Goal: Task Accomplishment & Management: Manage account settings

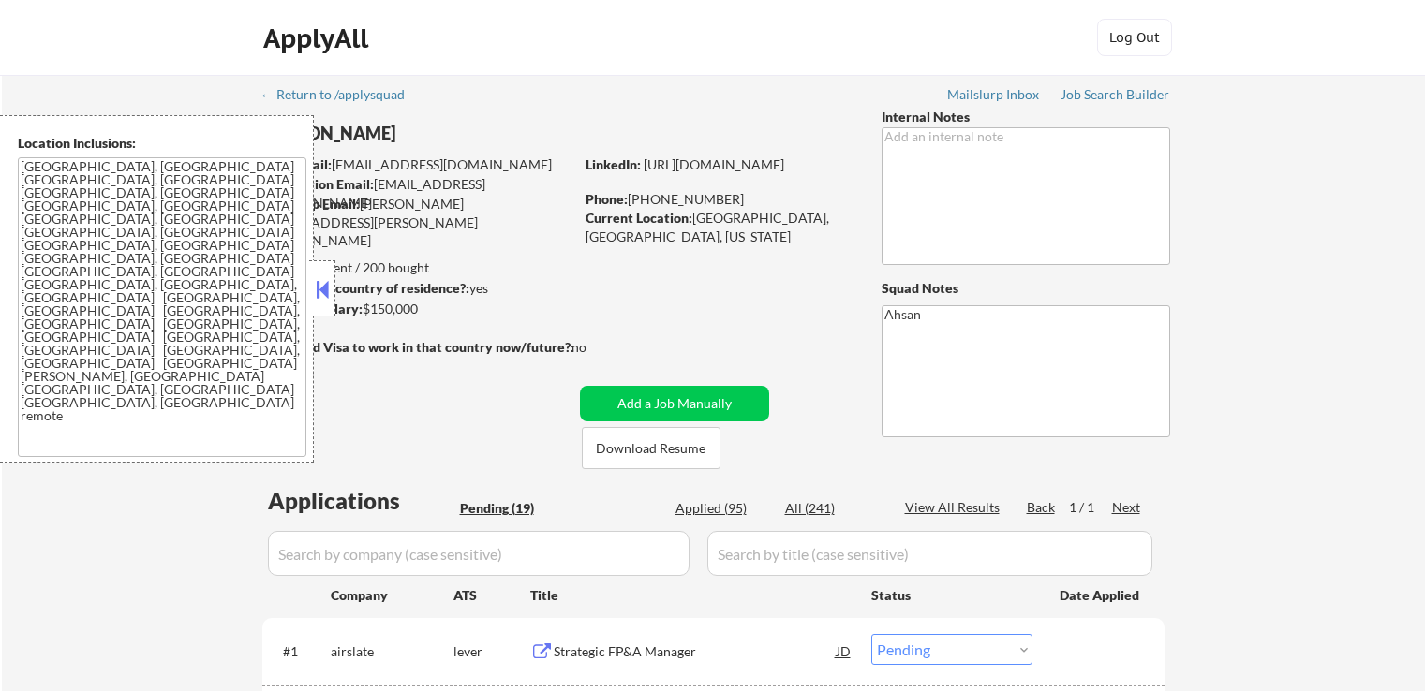
select select ""pending""
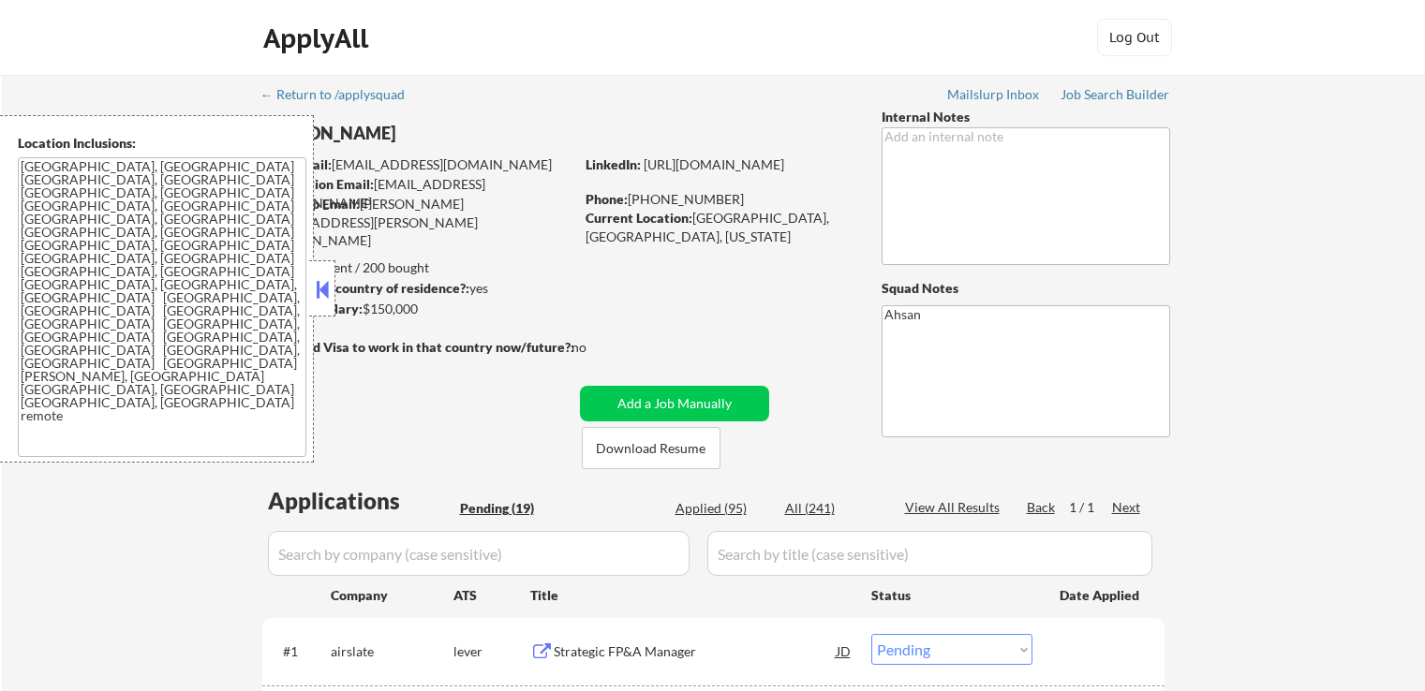
select select ""pending""
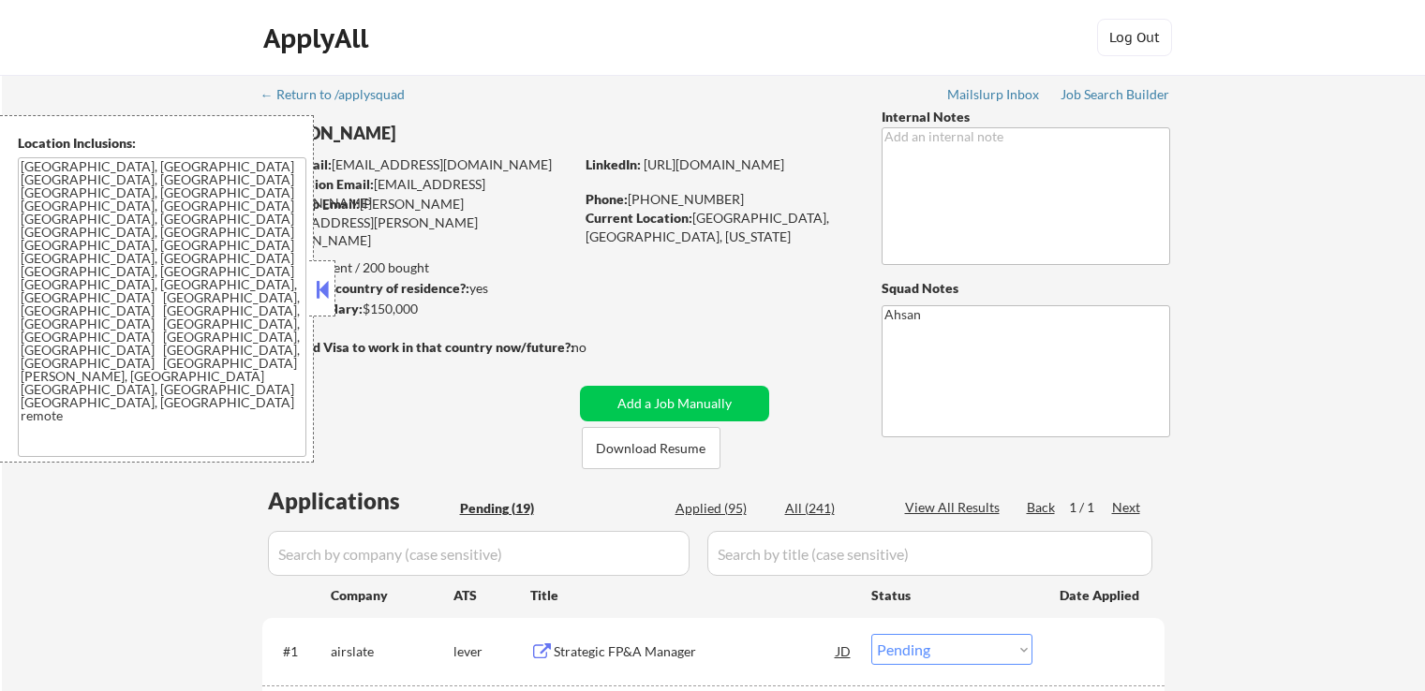
select select ""pending""
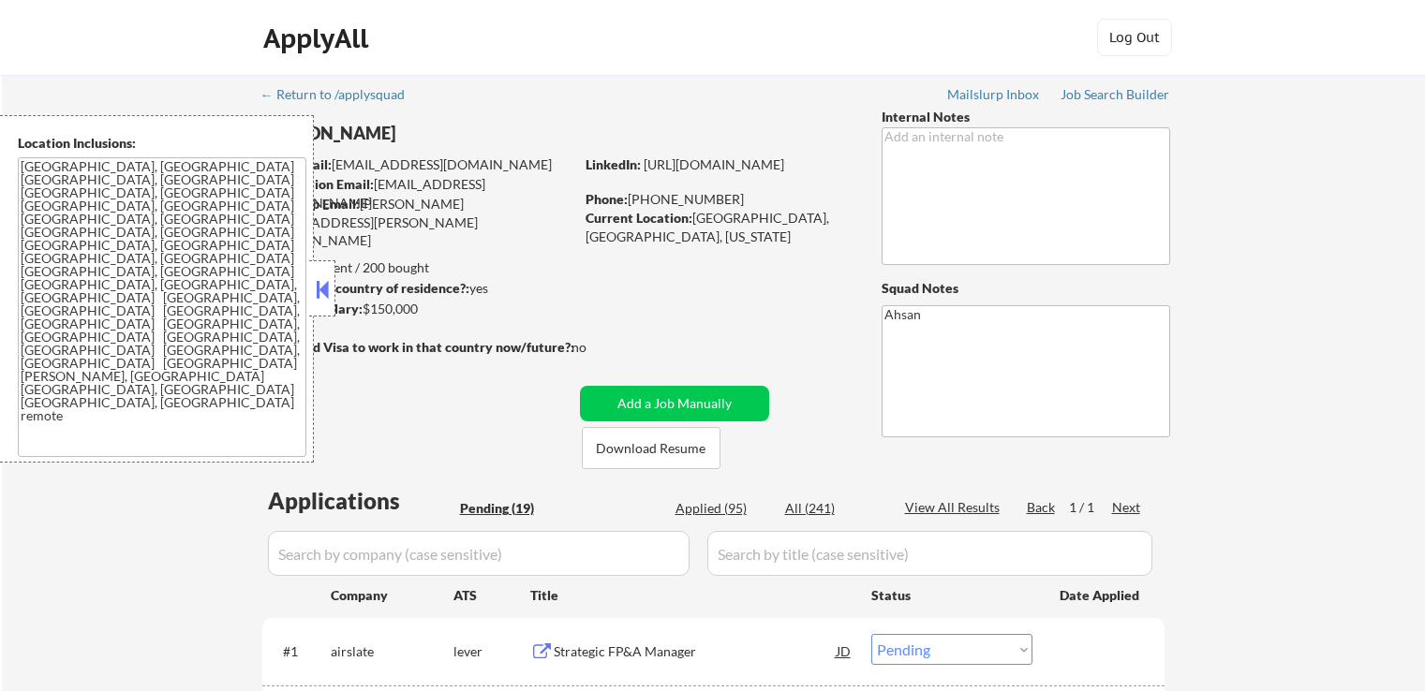
select select ""pending""
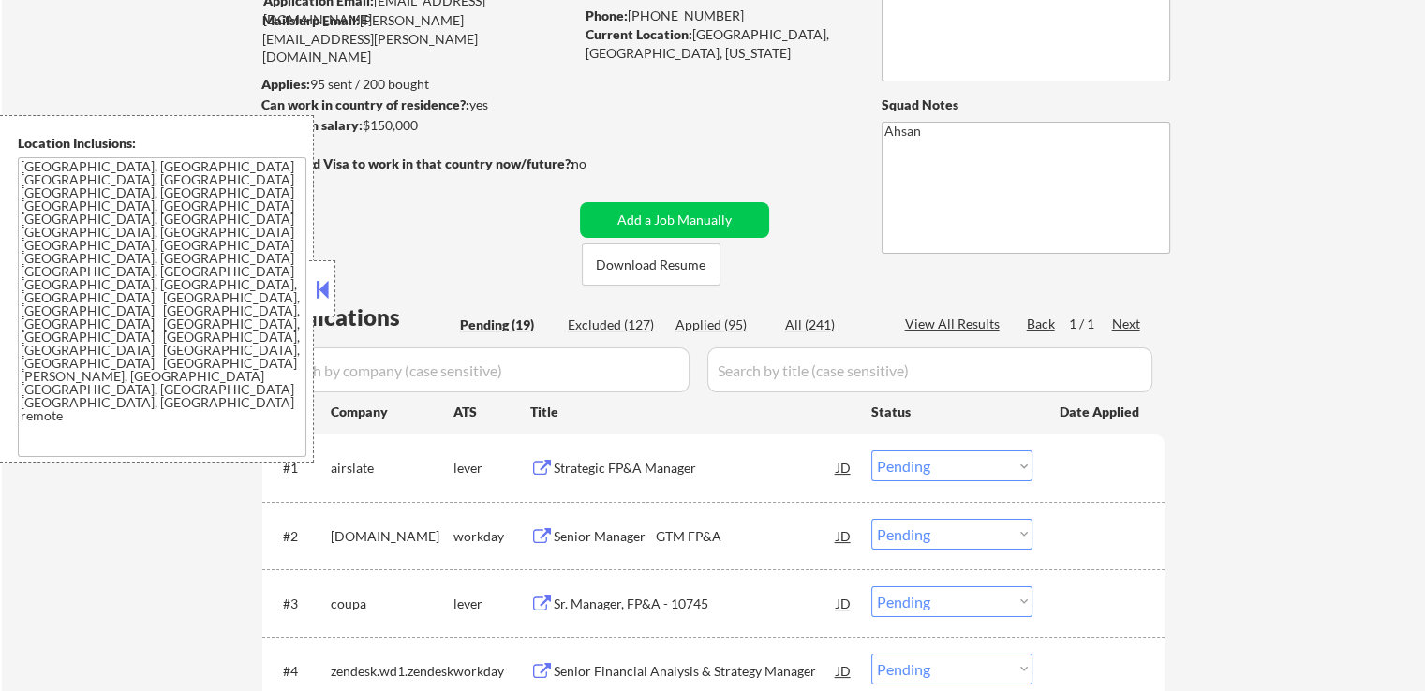
scroll to position [281, 0]
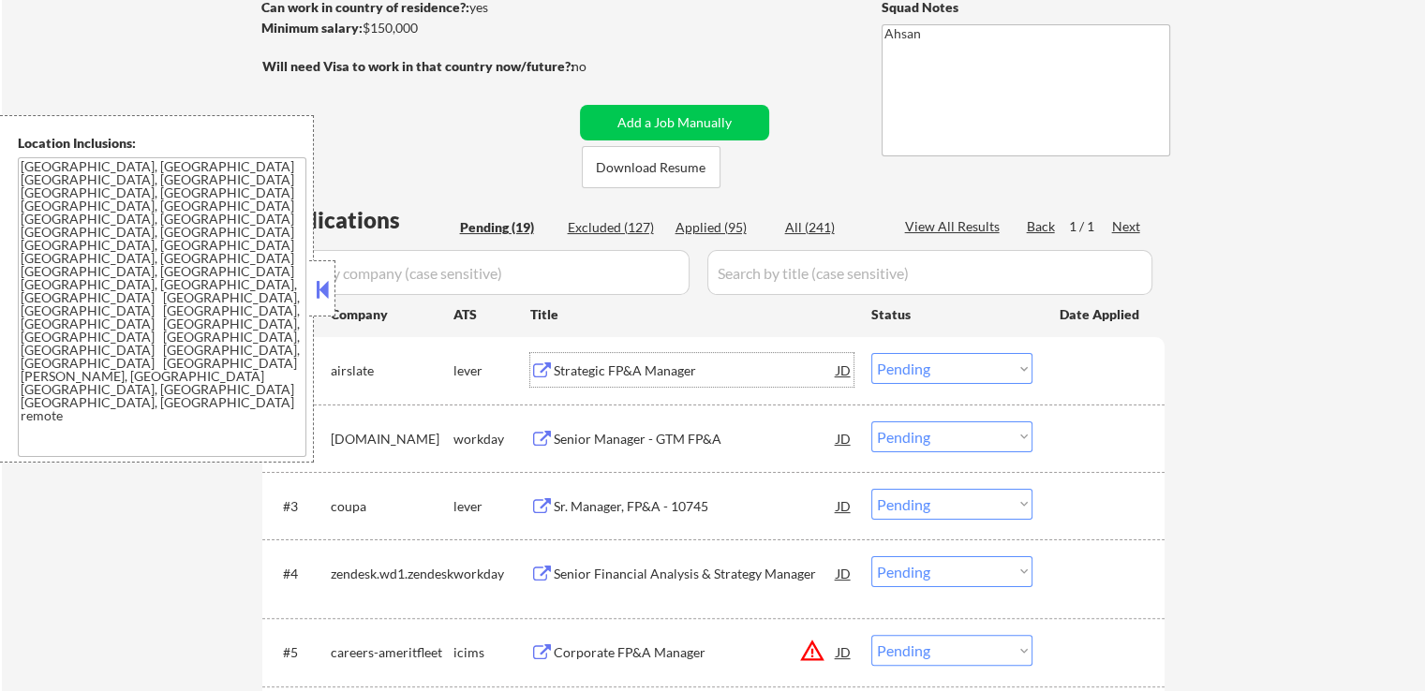
click at [603, 372] on div "Strategic FP&A Manager" at bounding box center [695, 371] width 283 height 19
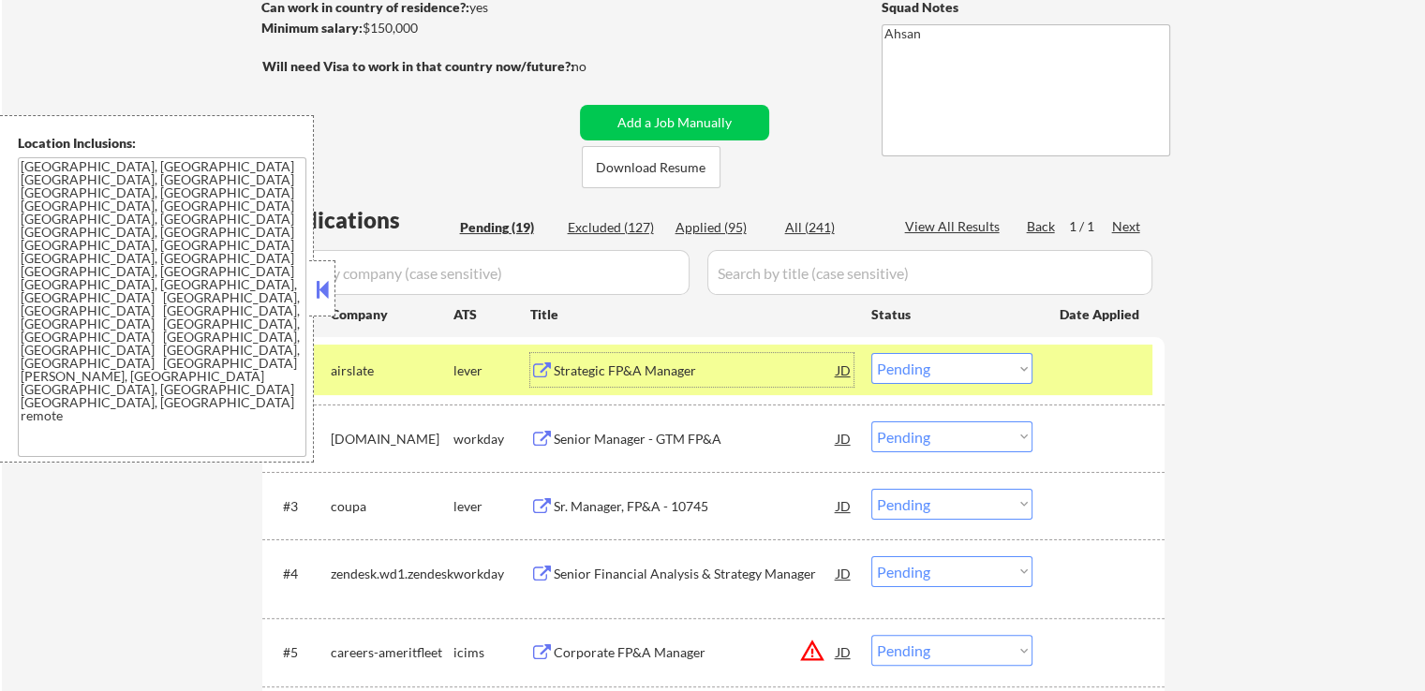
scroll to position [375, 0]
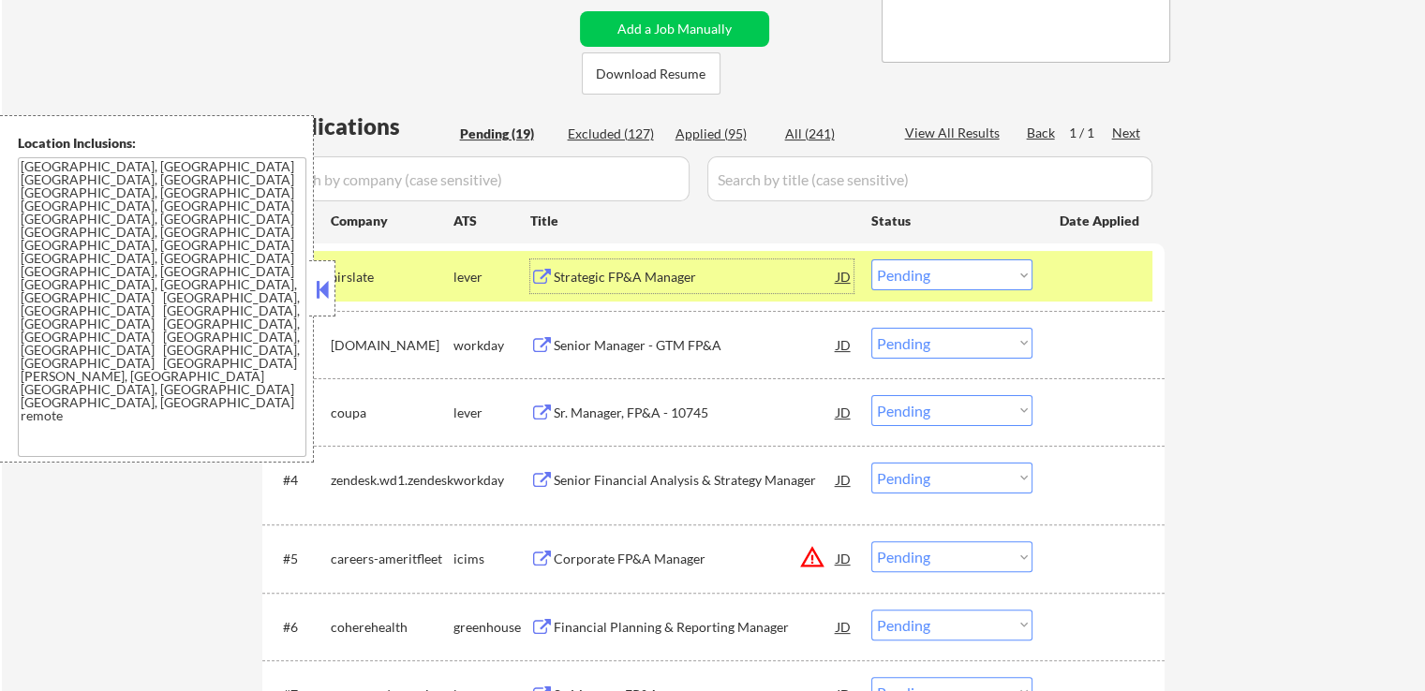
click at [954, 272] on select "Choose an option... Pending Applied Excluded (Questions) Excluded (Expired) Exc…" at bounding box center [951, 274] width 161 height 31
click at [871, 259] on select "Choose an option... Pending Applied Excluded (Questions) Excluded (Expired) Exc…" at bounding box center [951, 274] width 161 height 31
click at [581, 413] on div "Sr. Manager, FP&A - 10745" at bounding box center [695, 413] width 283 height 19
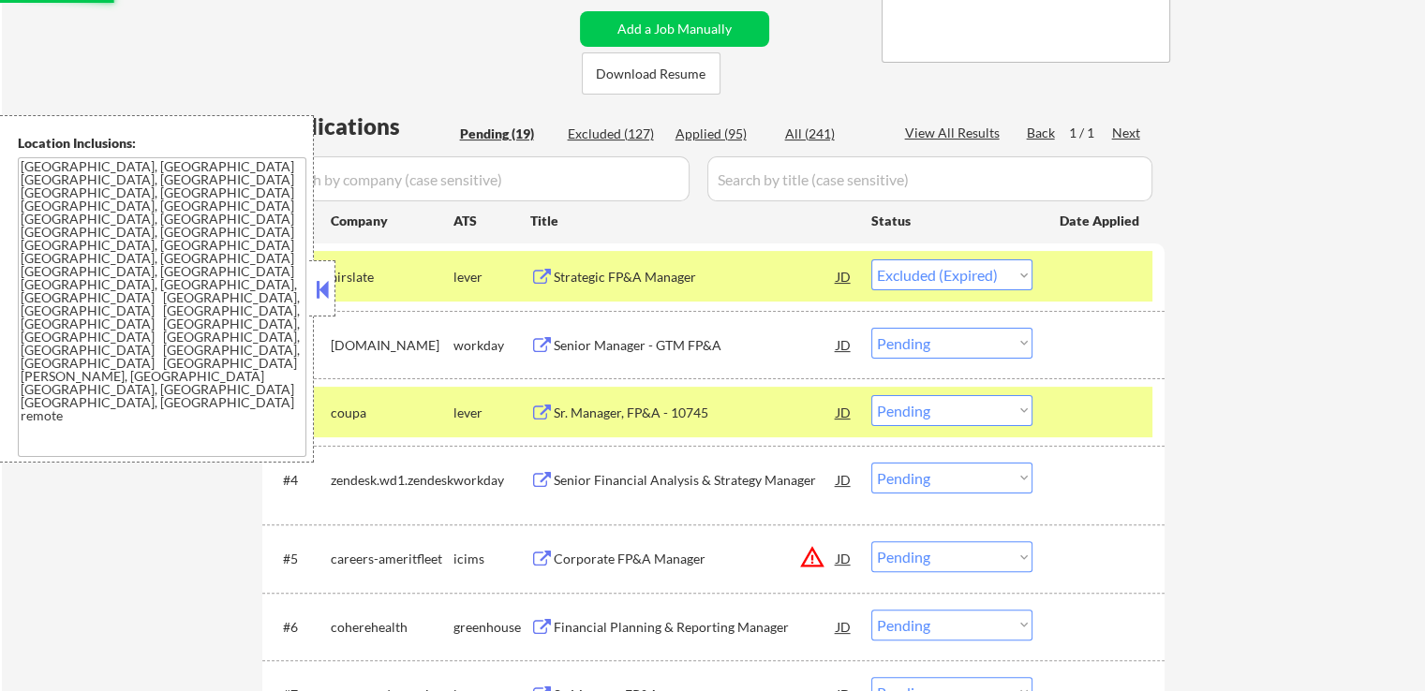
select select ""pending""
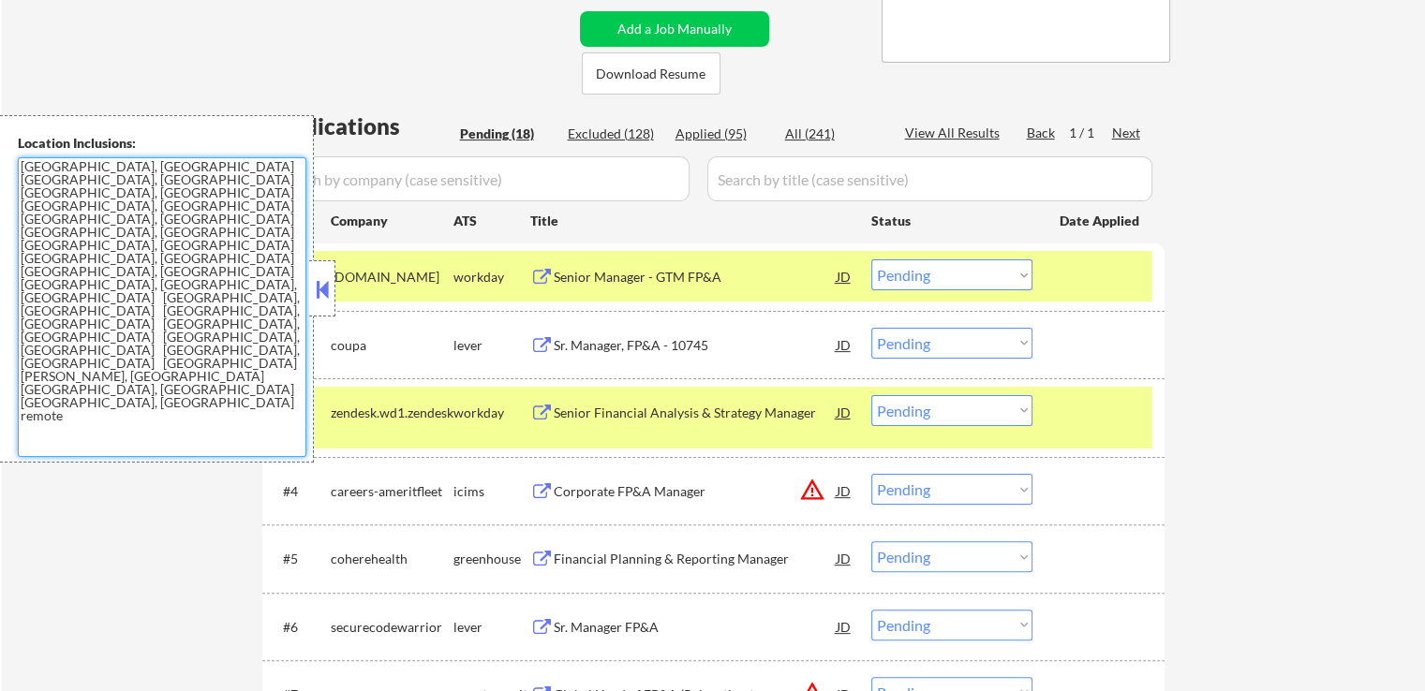
drag, startPoint x: 275, startPoint y: 236, endPoint x: 0, endPoint y: 155, distance: 286.9
click at [0, 155] on div "Location Inclusions: [GEOGRAPHIC_DATA], [GEOGRAPHIC_DATA] [GEOGRAPHIC_DATA], [G…" at bounding box center [157, 288] width 314 height 347
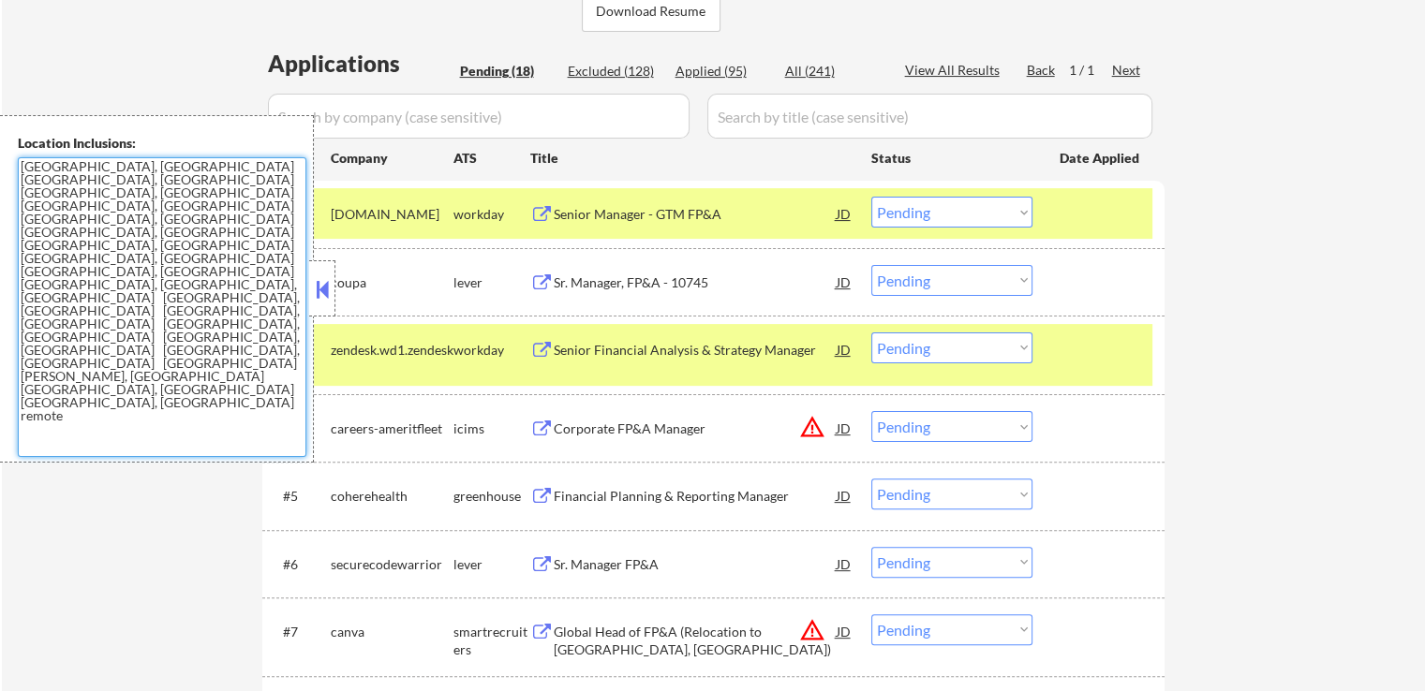
scroll to position [468, 0]
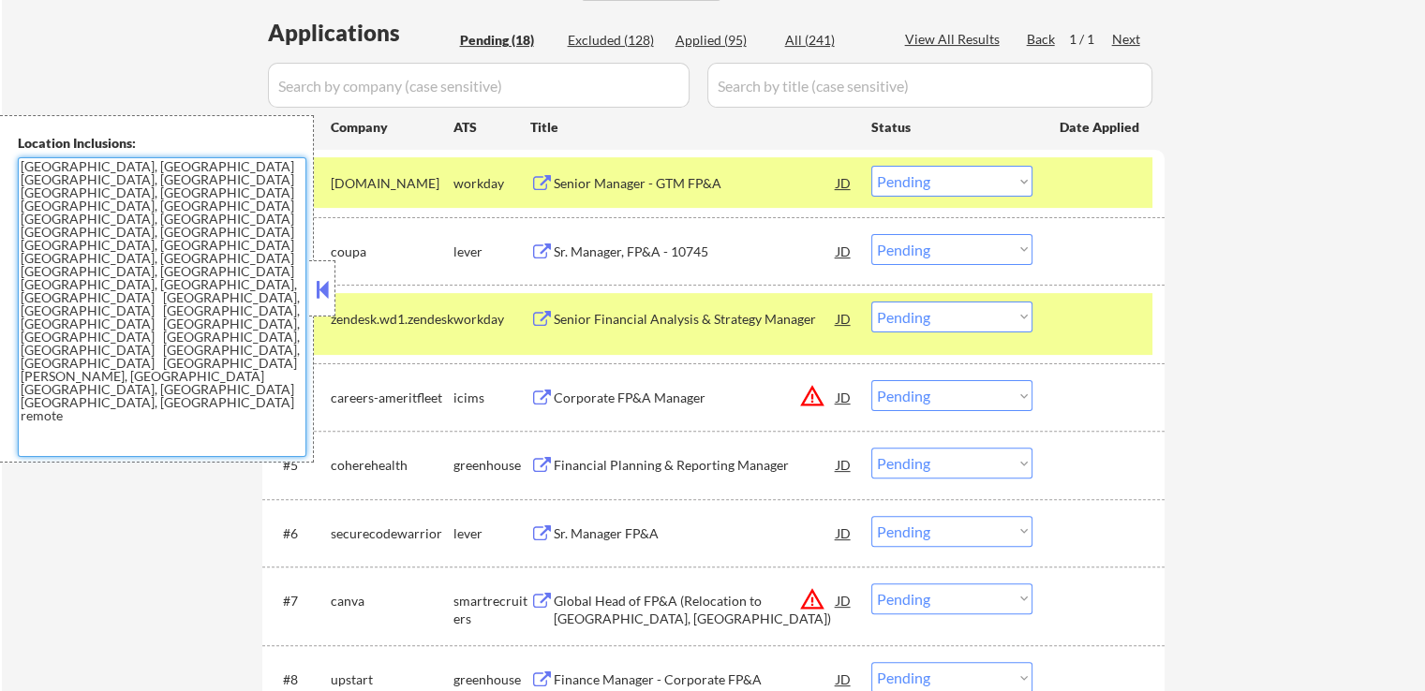
click at [929, 255] on select "Choose an option... Pending Applied Excluded (Questions) Excluded (Expired) Exc…" at bounding box center [951, 249] width 161 height 31
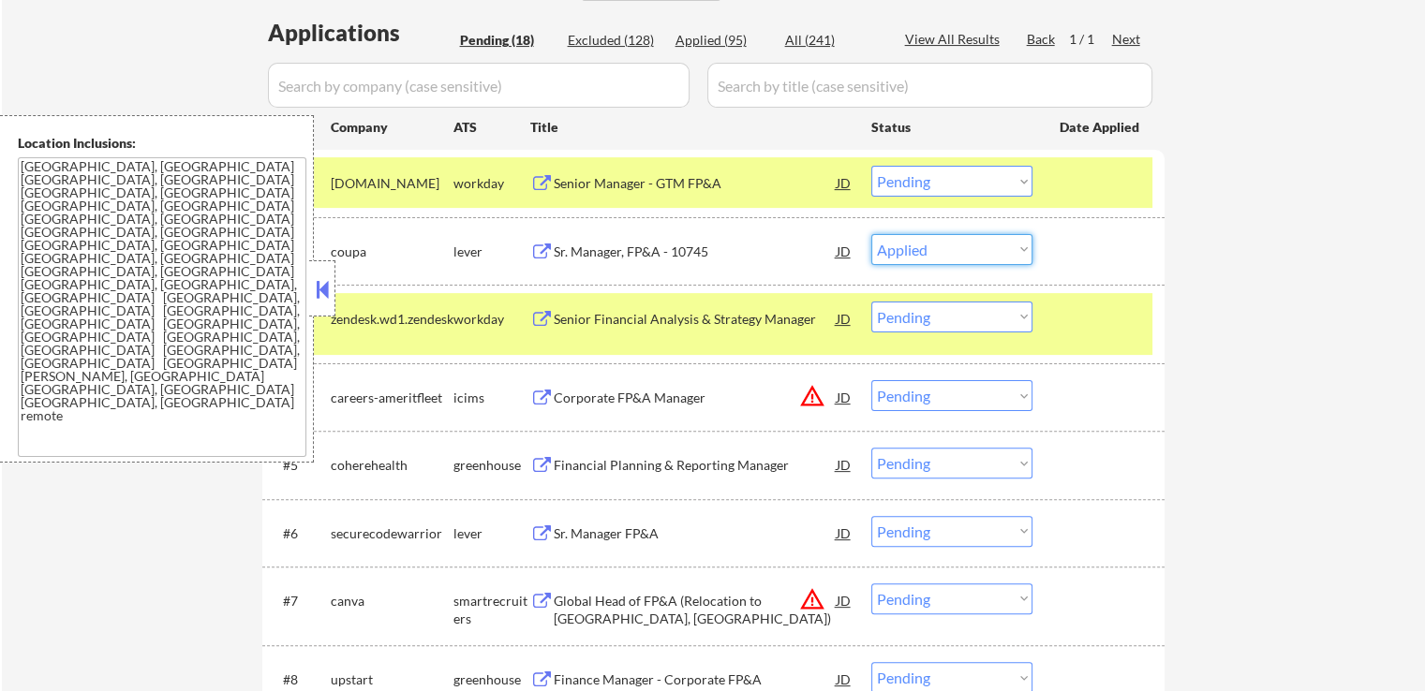
click at [871, 234] on select "Choose an option... Pending Applied Excluded (Questions) Excluded (Expired) Exc…" at bounding box center [951, 249] width 161 height 31
select select ""pending""
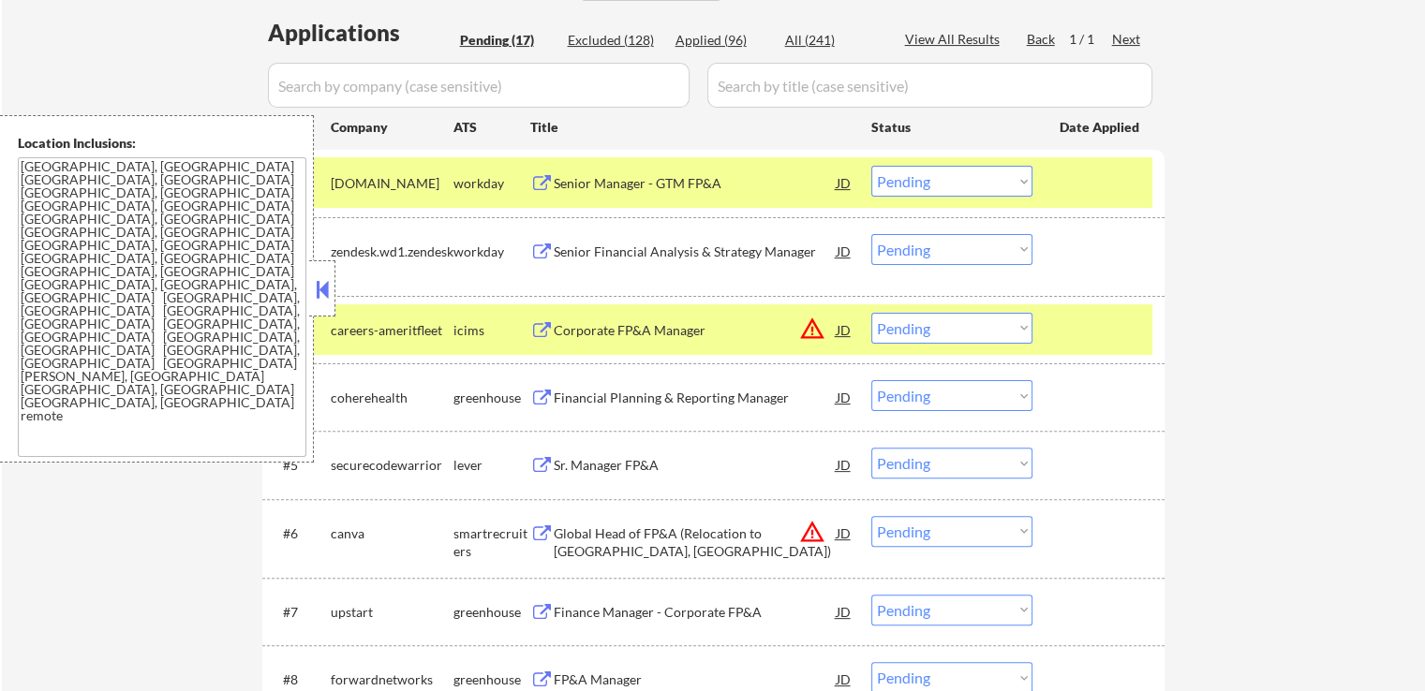
click at [592, 400] on div "Financial Planning & Reporting Manager" at bounding box center [695, 398] width 283 height 19
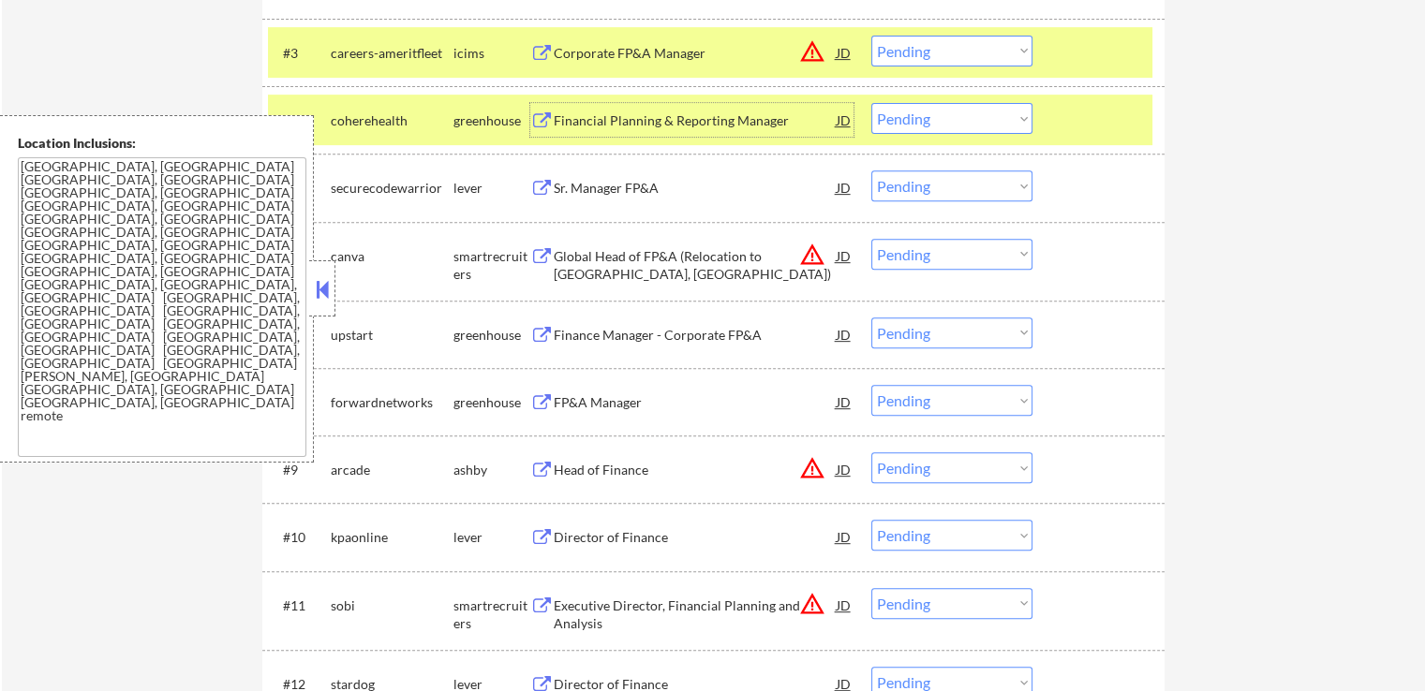
scroll to position [749, 0]
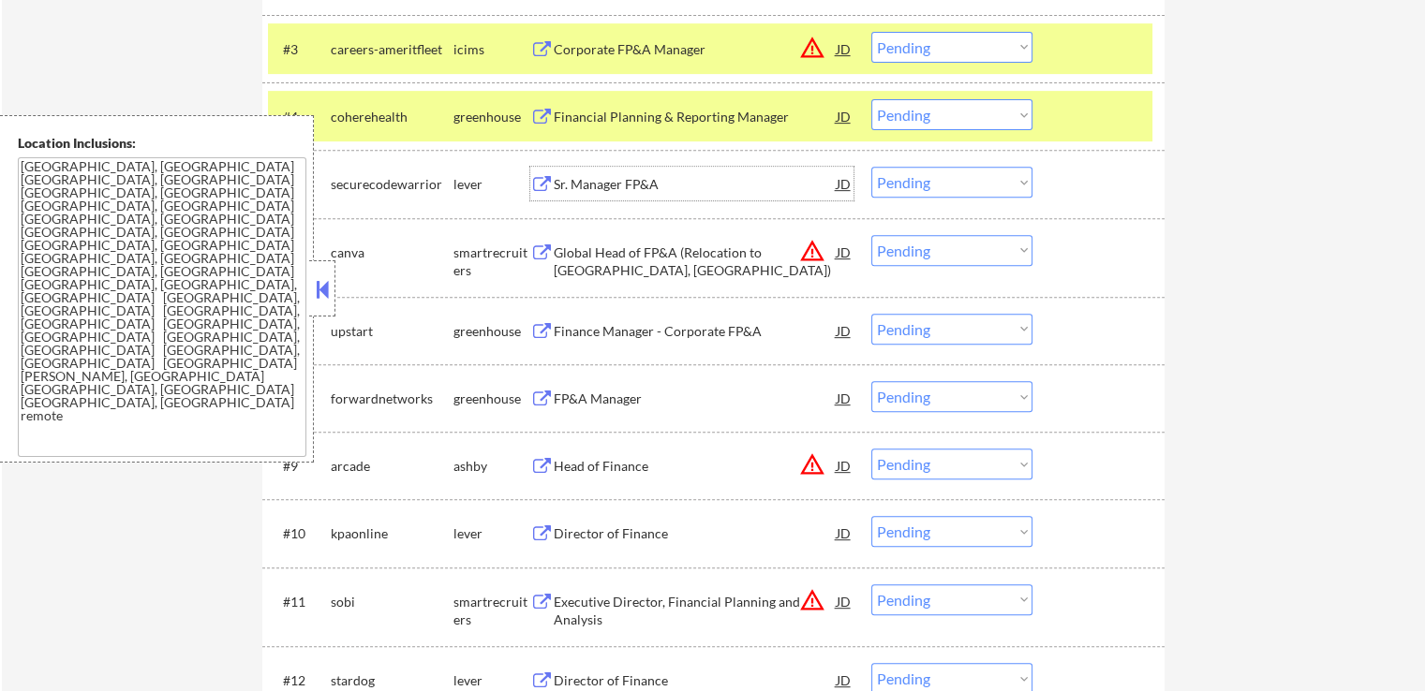
click at [599, 171] on div "Sr. Manager FP&A" at bounding box center [695, 184] width 283 height 34
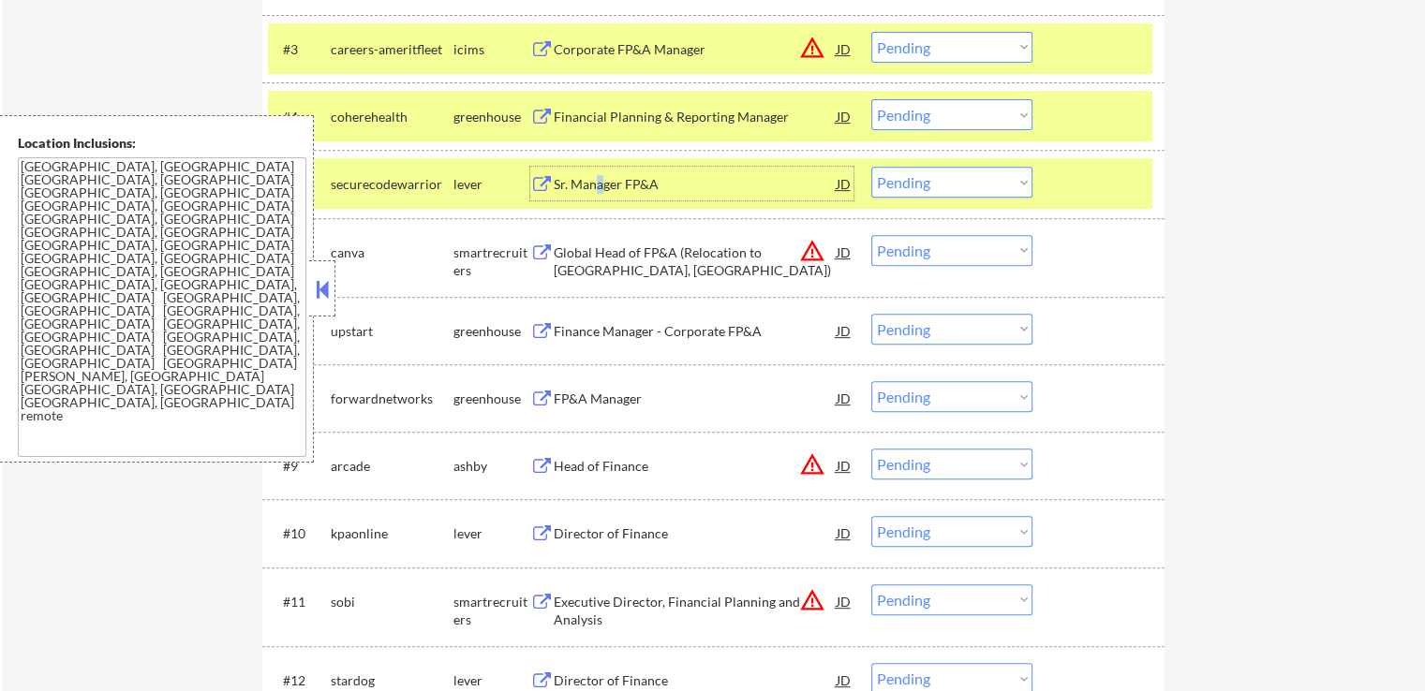
click at [550, 323] on button at bounding box center [541, 332] width 23 height 18
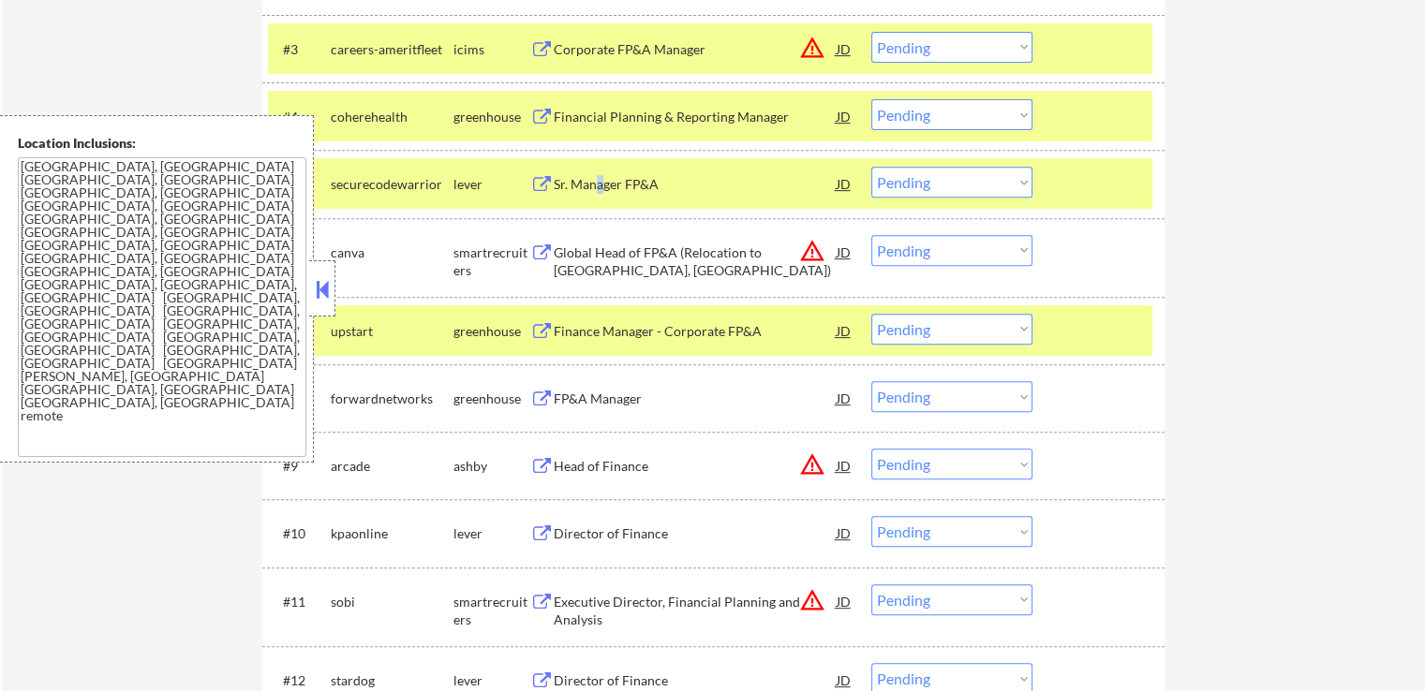
click at [914, 336] on select "Choose an option... Pending Applied Excluded (Questions) Excluded (Expired) Exc…" at bounding box center [951, 329] width 161 height 31
click at [871, 314] on select "Choose an option... Pending Applied Excluded (Questions) Excluded (Expired) Exc…" at bounding box center [951, 329] width 161 height 31
select select ""pending""
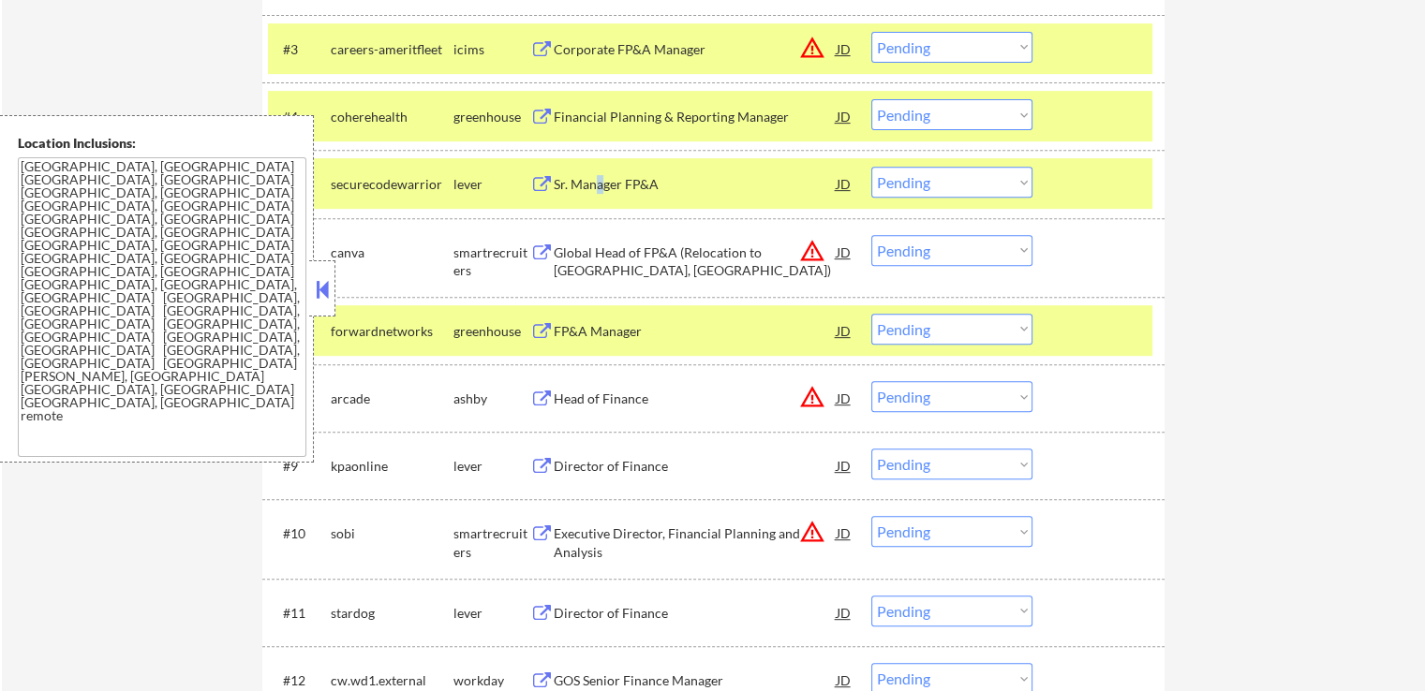
click at [938, 179] on select "Choose an option... Pending Applied Excluded (Questions) Excluded (Expired) Exc…" at bounding box center [951, 182] width 161 height 31
click at [871, 167] on select "Choose an option... Pending Applied Excluded (Questions) Excluded (Expired) Exc…" at bounding box center [951, 182] width 161 height 31
select select ""pending""
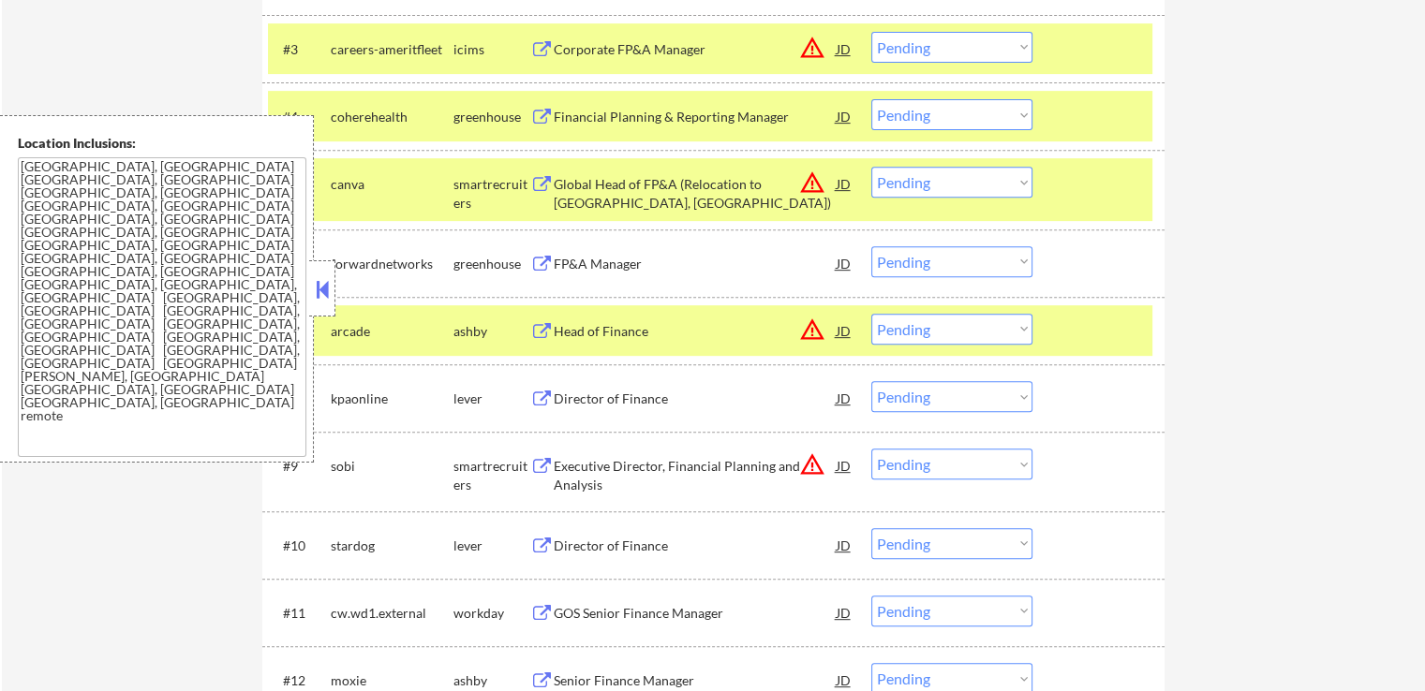
click at [566, 264] on div "FP&A Manager" at bounding box center [695, 264] width 283 height 19
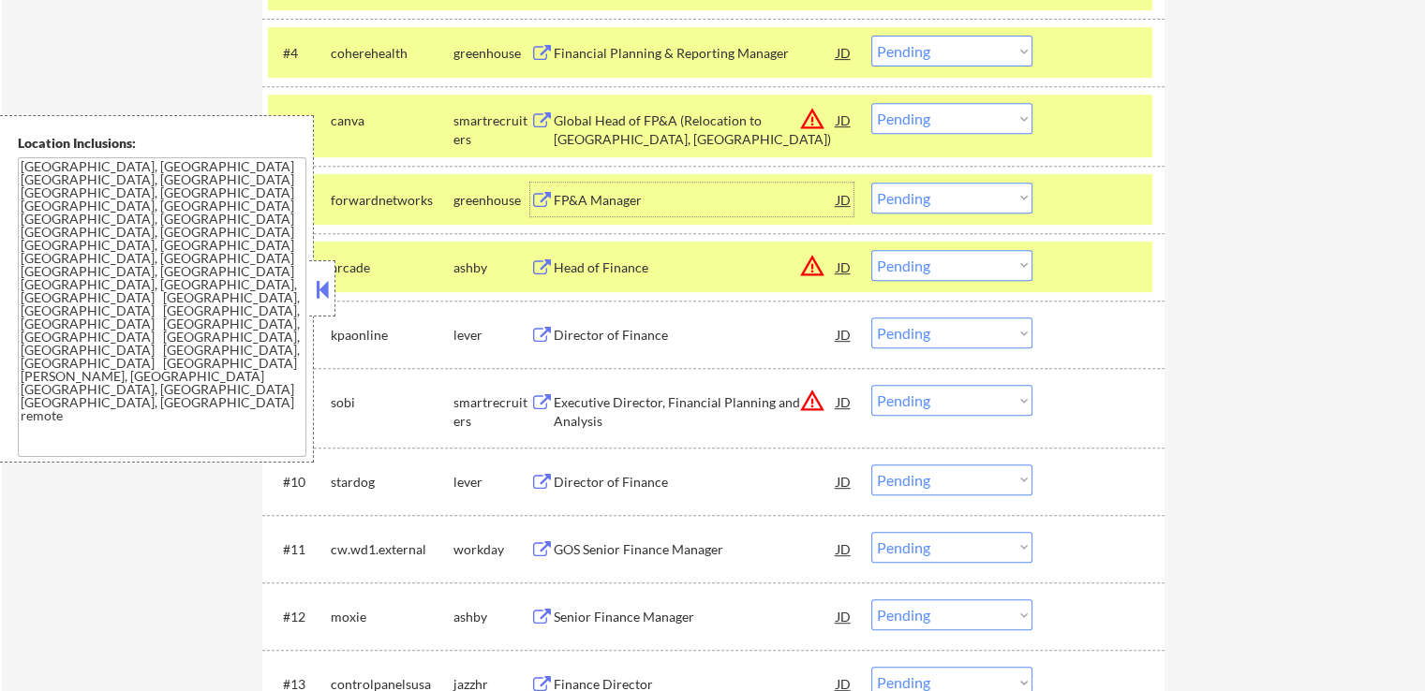
scroll to position [843, 0]
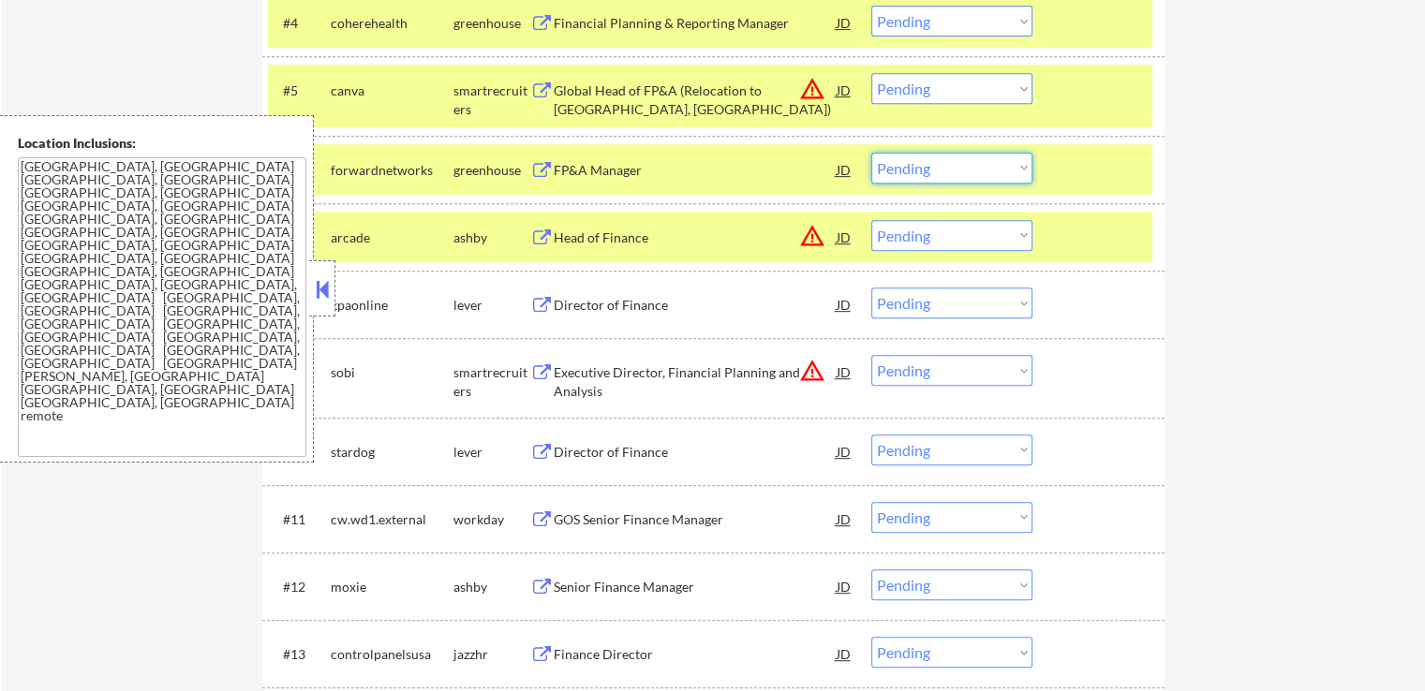
click at [900, 163] on select "Choose an option... Pending Applied Excluded (Questions) Excluded (Expired) Exc…" at bounding box center [951, 168] width 161 height 31
click at [871, 153] on select "Choose an option... Pending Applied Excluded (Questions) Excluded (Expired) Exc…" at bounding box center [951, 168] width 161 height 31
click at [585, 301] on div "Director of Finance" at bounding box center [695, 305] width 283 height 19
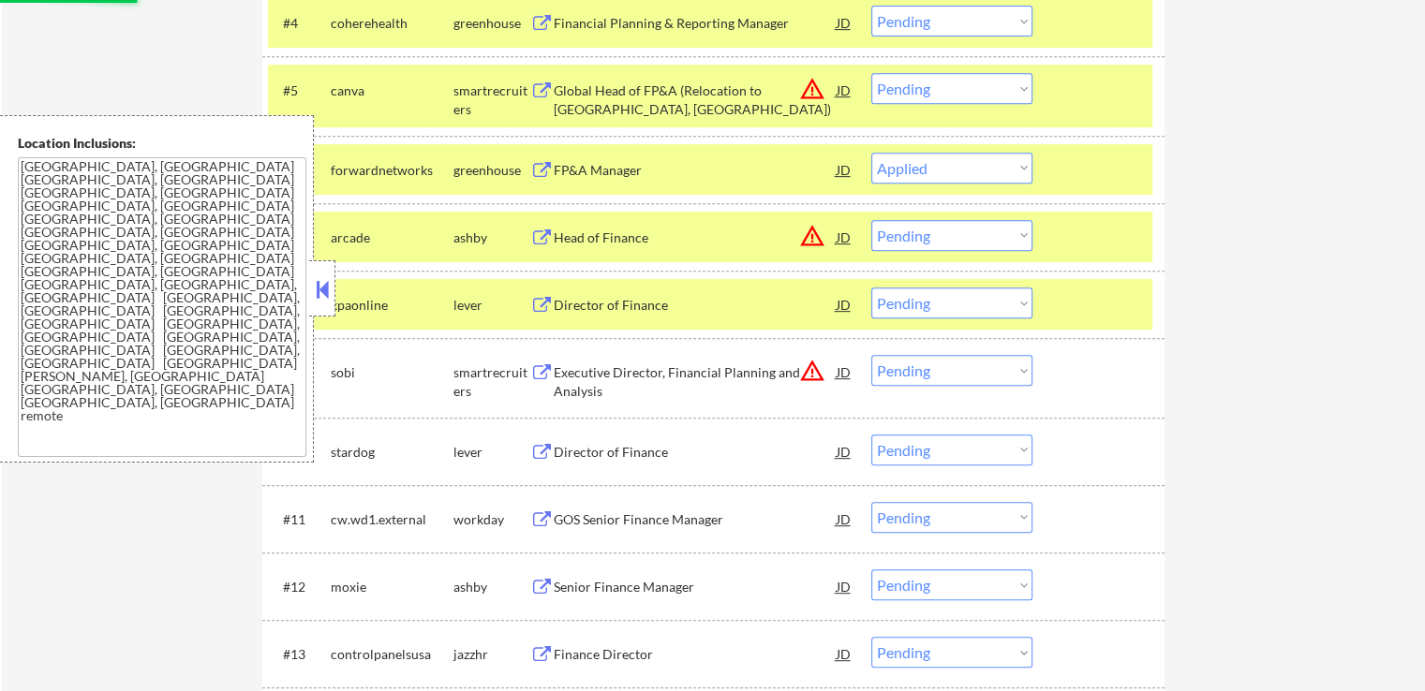
select select ""pending""
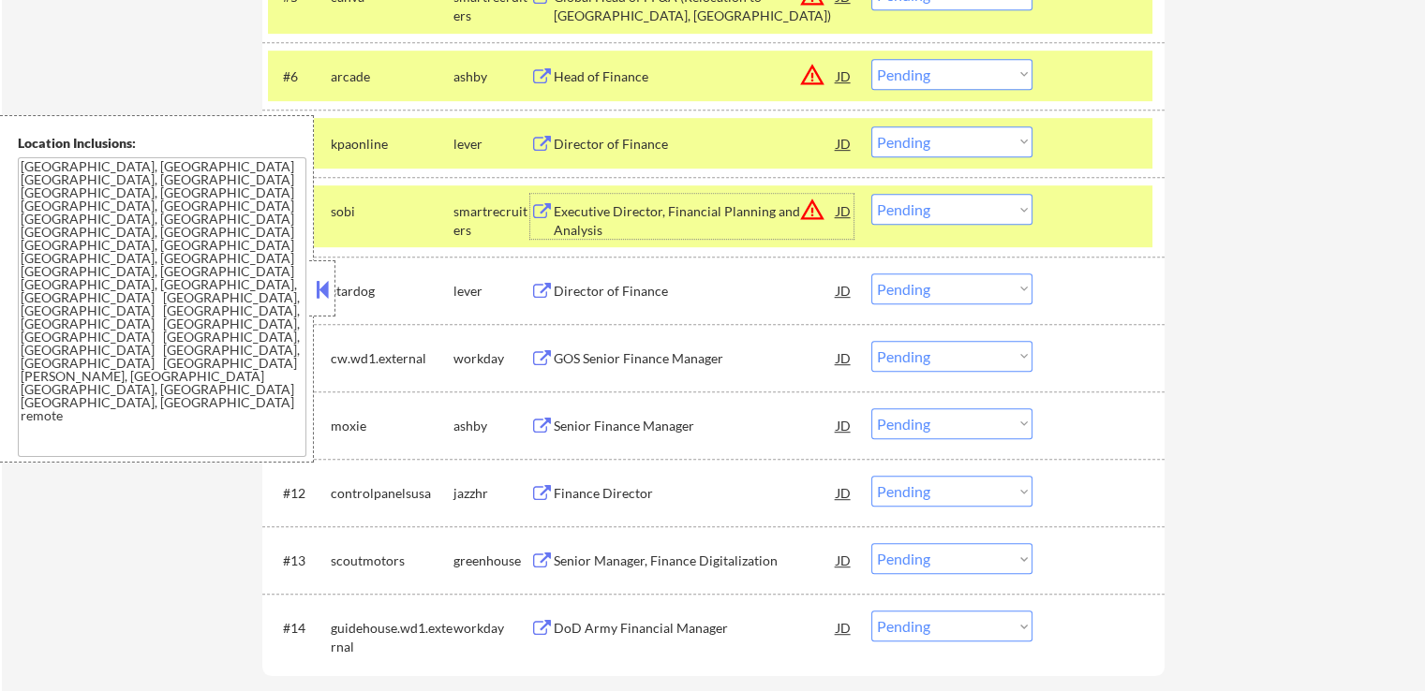
scroll to position [1030, 0]
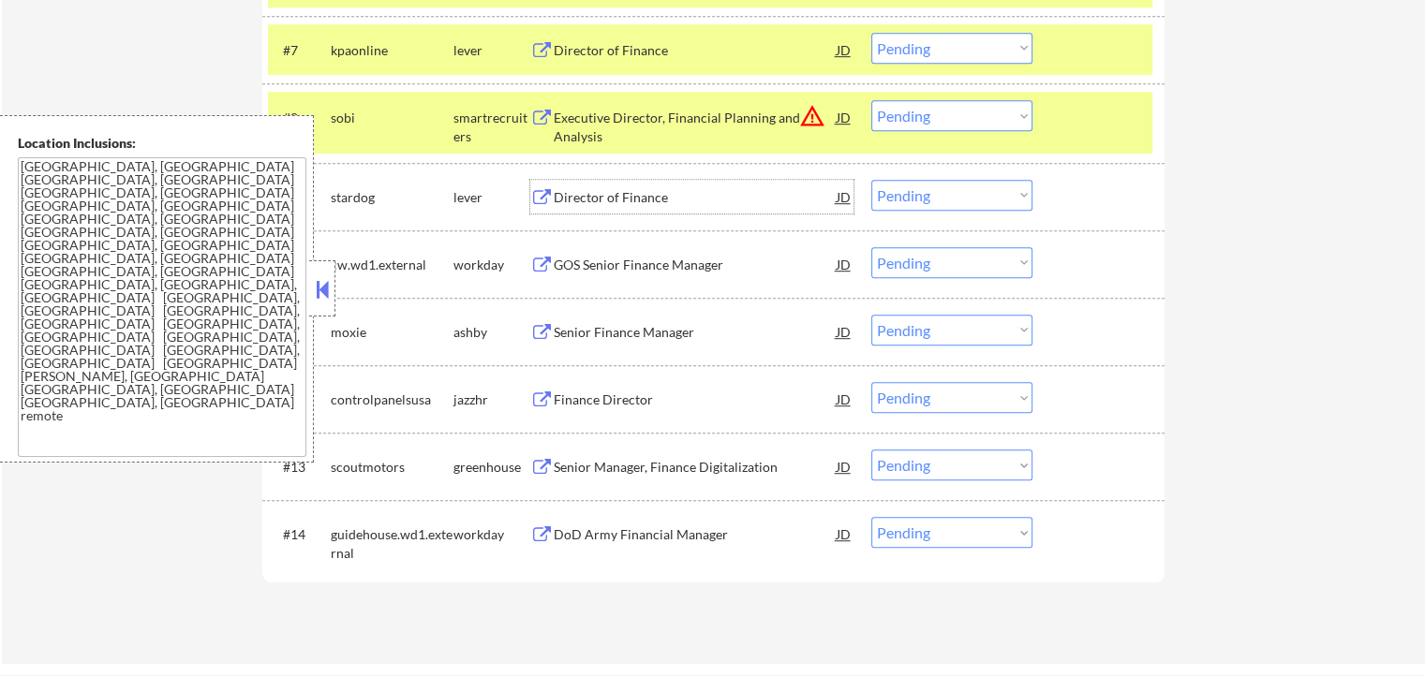
click at [592, 196] on div "Director of Finance" at bounding box center [695, 197] width 283 height 19
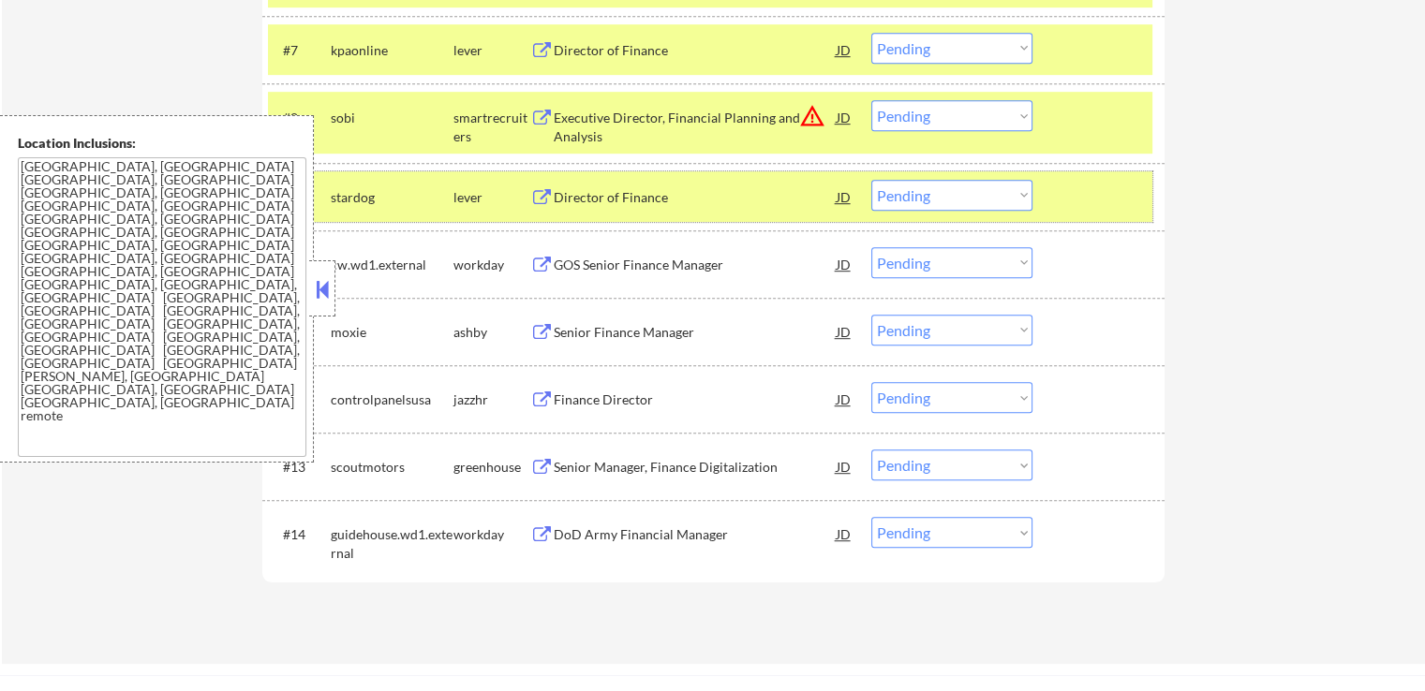
click at [935, 214] on div "#9 stardog lever Director of Finance JD warning_amber Choose an option... Pendi…" at bounding box center [710, 196] width 884 height 51
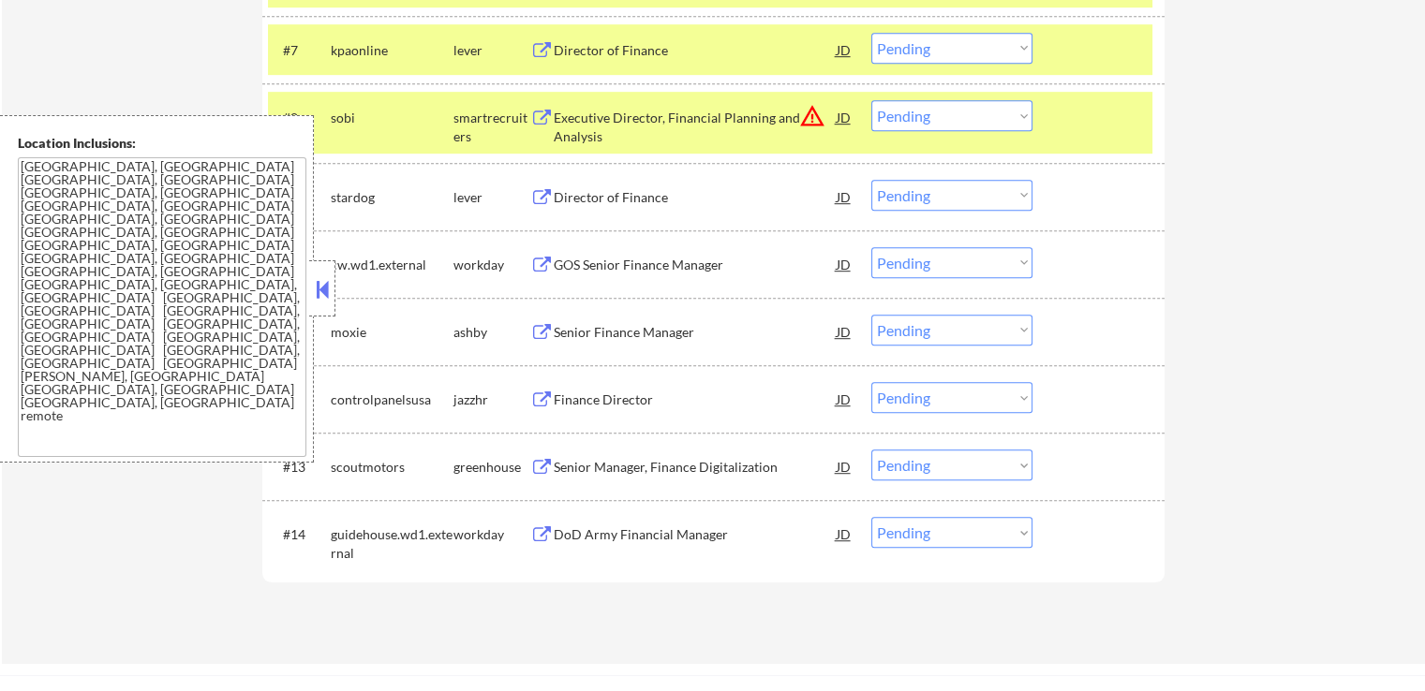
click at [948, 198] on select "Choose an option... Pending Applied Excluded (Questions) Excluded (Expired) Exc…" at bounding box center [951, 195] width 161 height 31
click at [871, 180] on select "Choose an option... Pending Applied Excluded (Questions) Excluded (Expired) Exc…" at bounding box center [951, 195] width 161 height 31
select select ""pending""
click at [592, 326] on div "Senior Finance Manager" at bounding box center [695, 332] width 283 height 19
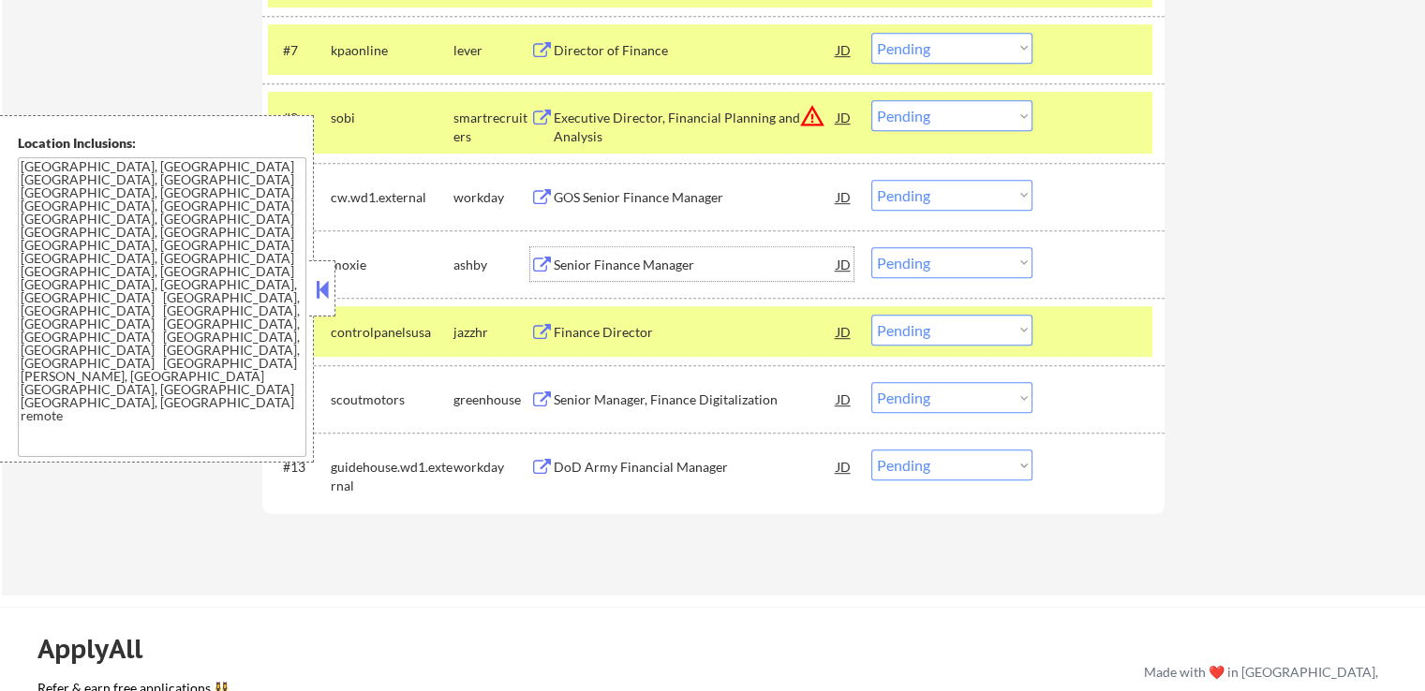
click at [597, 263] on div "Senior Finance Manager" at bounding box center [695, 265] width 283 height 19
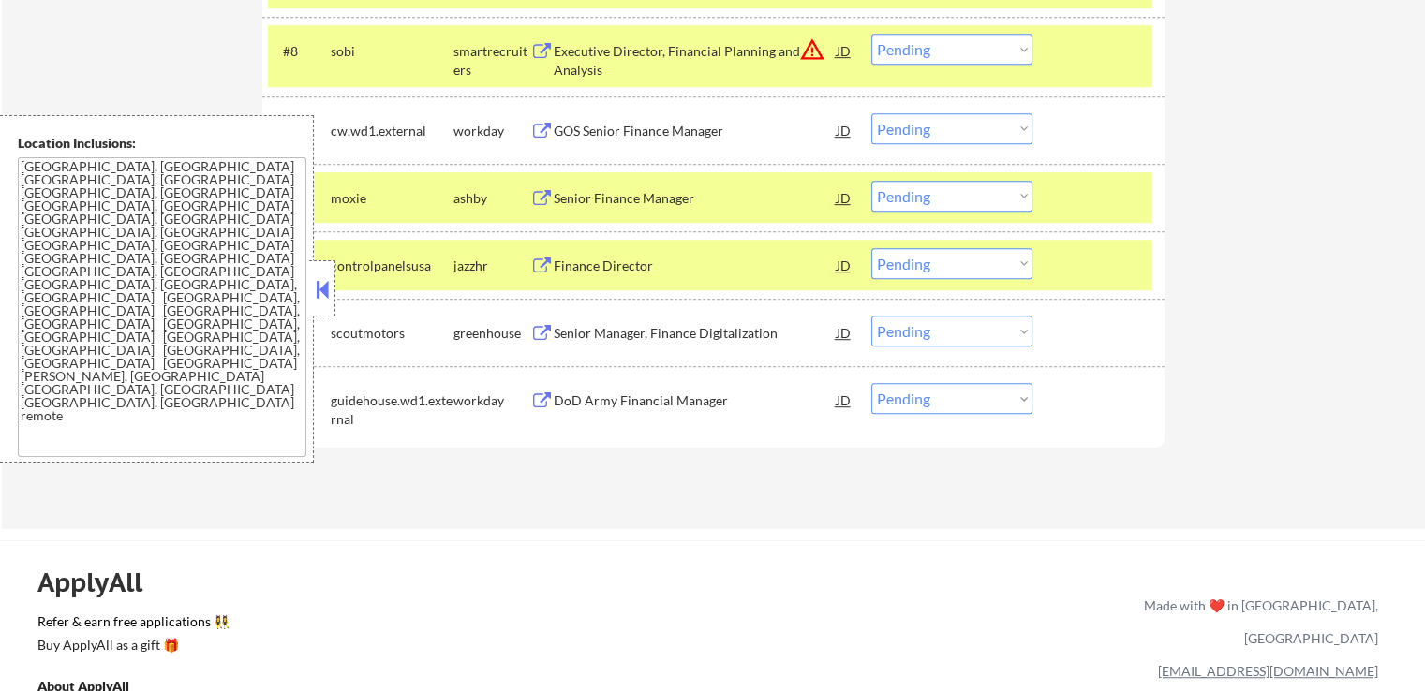
scroll to position [1124, 0]
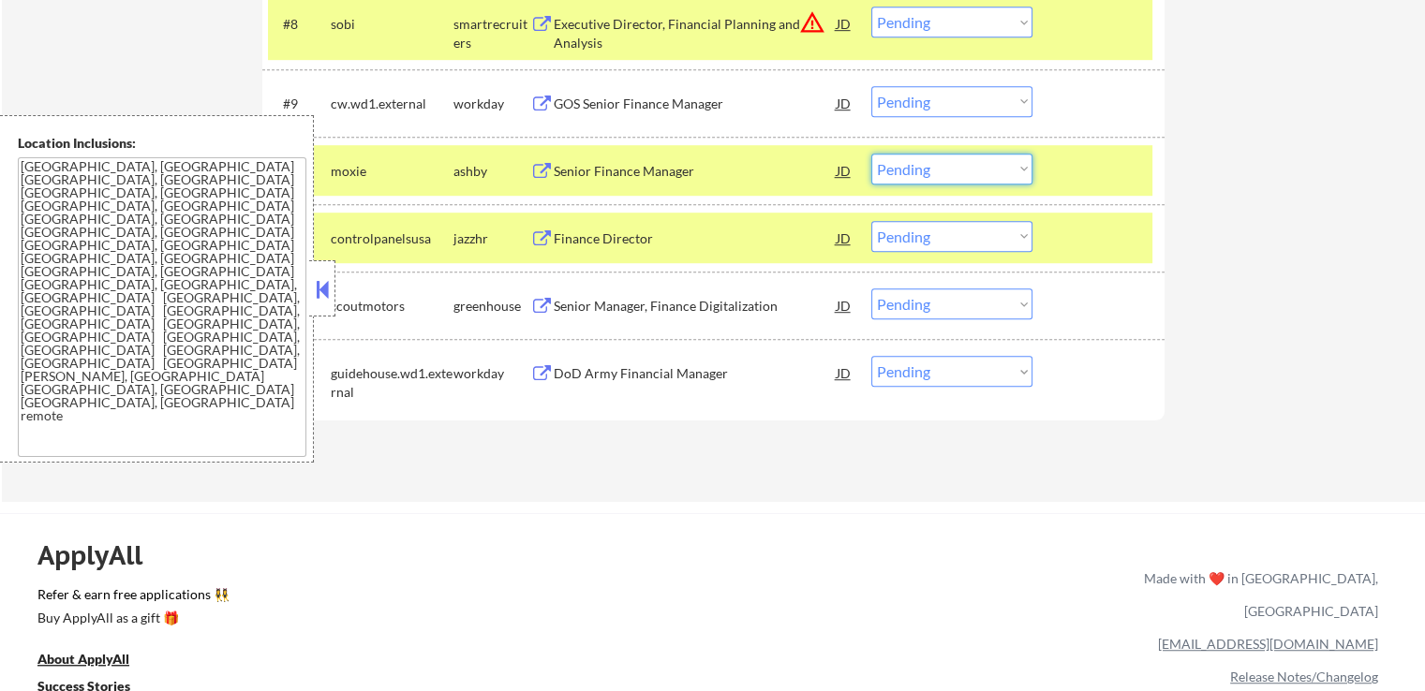
click at [969, 166] on select "Choose an option... Pending Applied Excluded (Questions) Excluded (Expired) Exc…" at bounding box center [951, 169] width 161 height 31
click at [871, 154] on select "Choose an option... Pending Applied Excluded (Questions) Excluded (Expired) Exc…" at bounding box center [951, 169] width 161 height 31
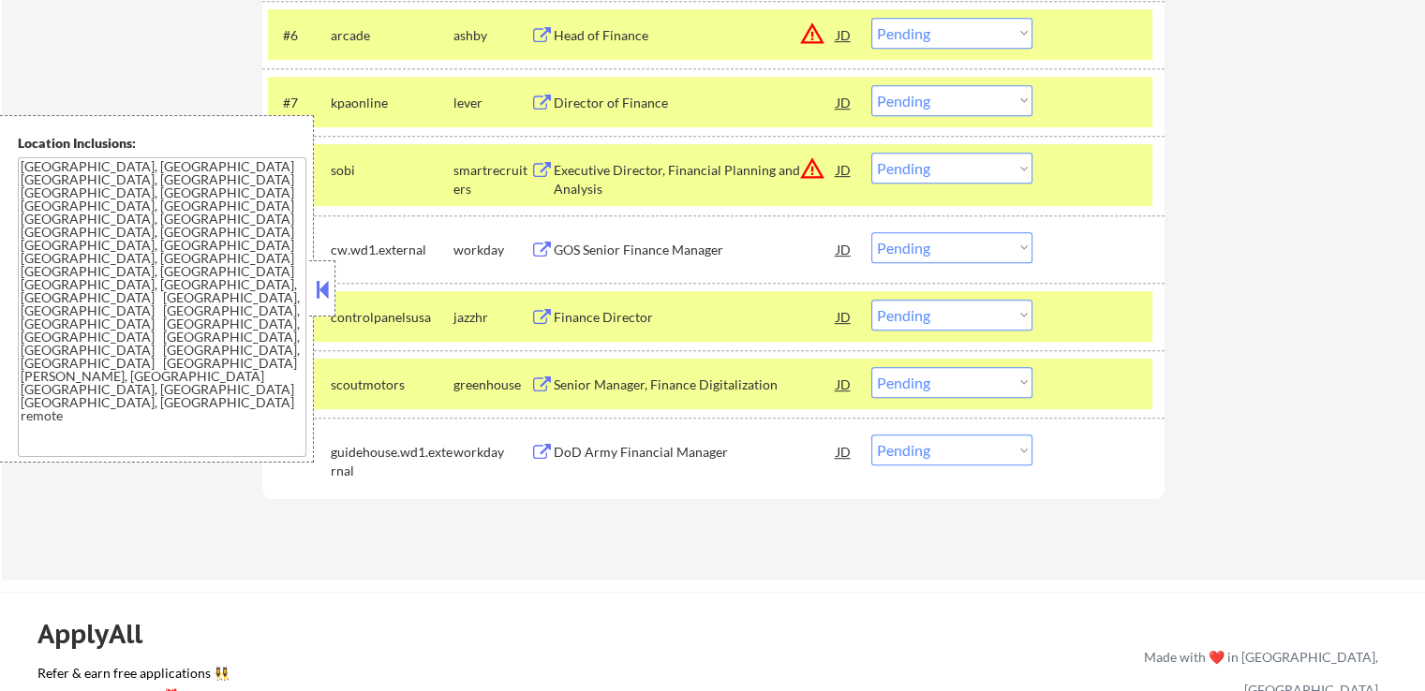
scroll to position [937, 0]
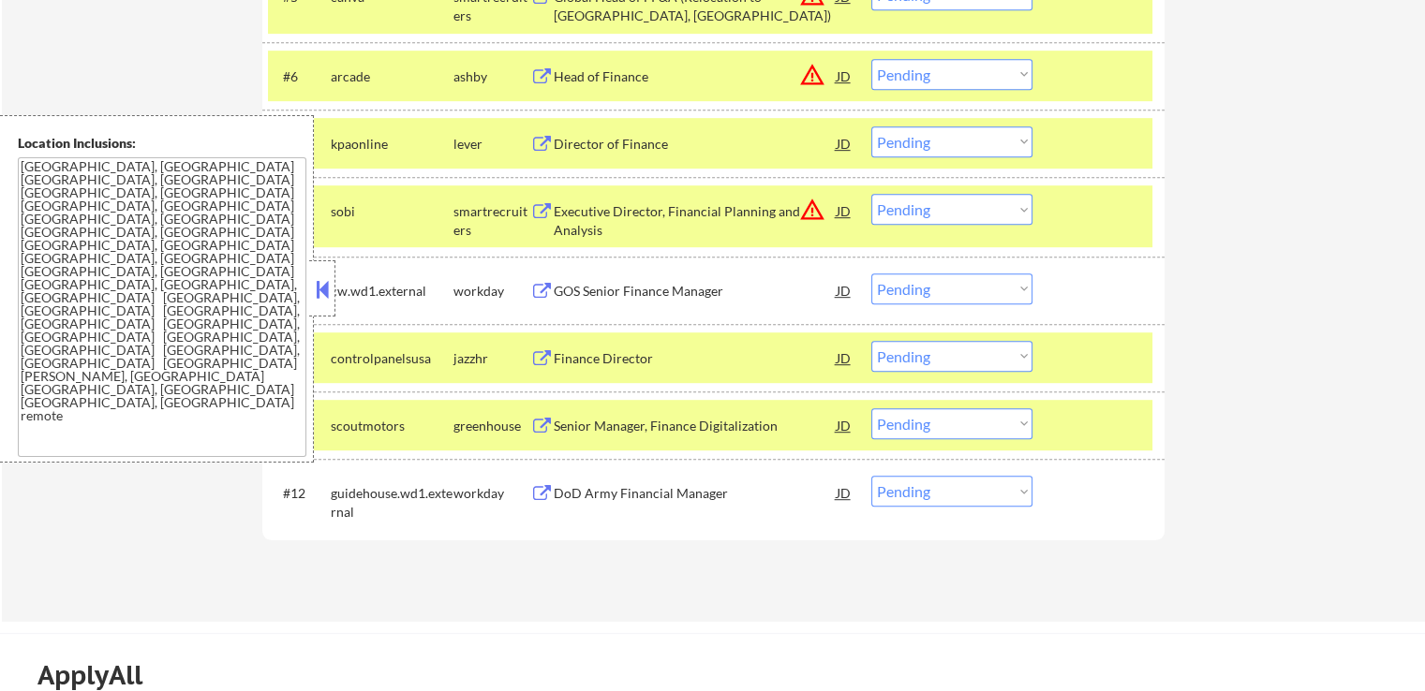
click at [928, 354] on select "Choose an option... Pending Applied Excluded (Questions) Excluded (Expired) Exc…" at bounding box center [951, 356] width 161 height 31
click at [871, 341] on select "Choose an option... Pending Applied Excluded (Questions) Excluded (Expired) Exc…" at bounding box center [951, 356] width 161 height 31
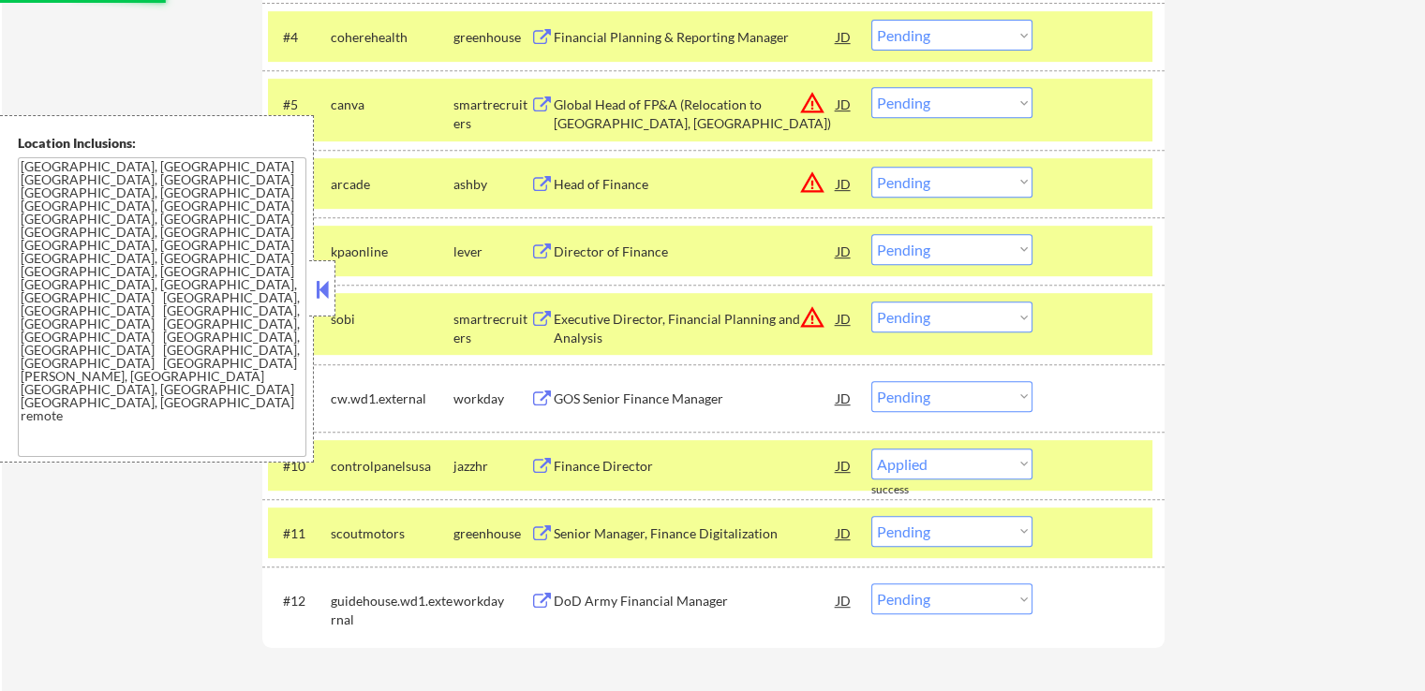
scroll to position [749, 0]
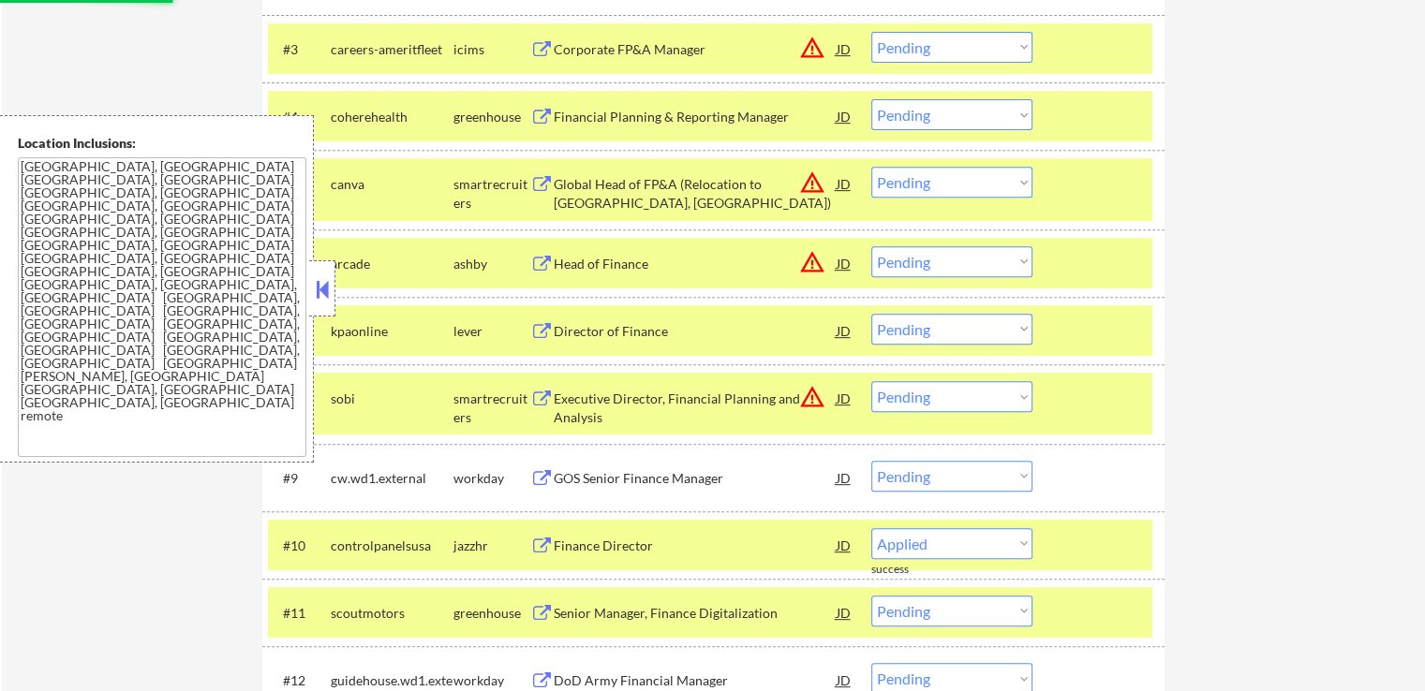
select select ""pending""
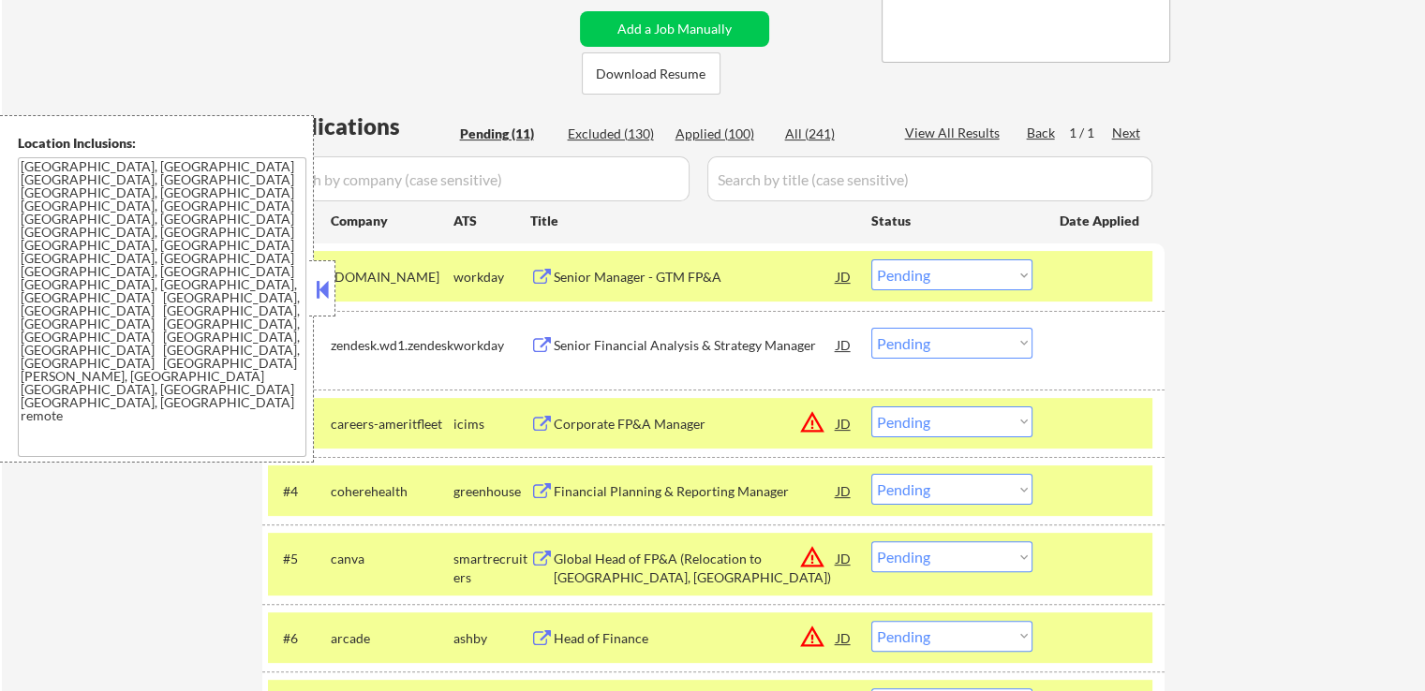
scroll to position [187, 0]
